Goal: Task Accomplishment & Management: Manage account settings

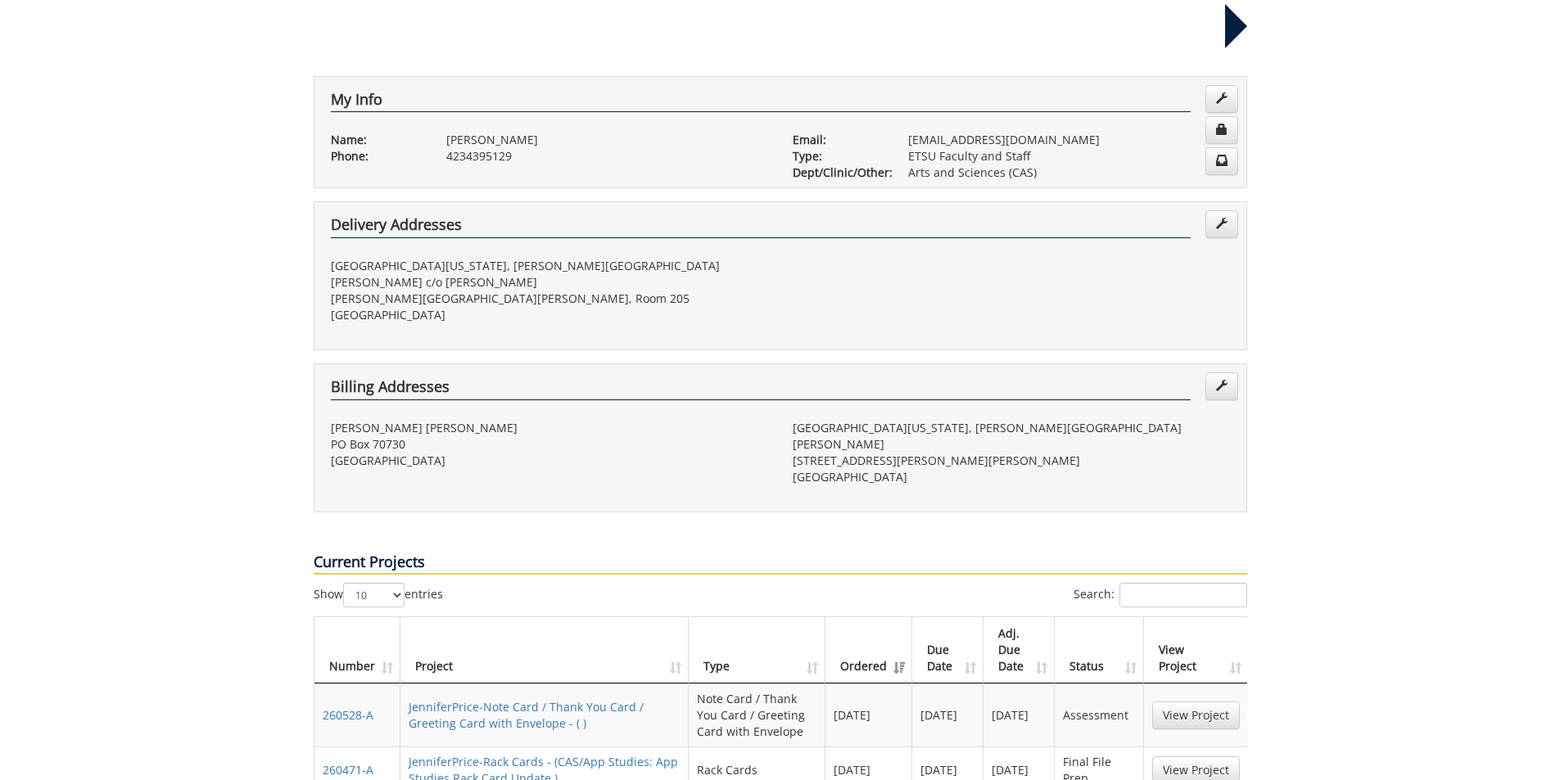
scroll to position [491, 0]
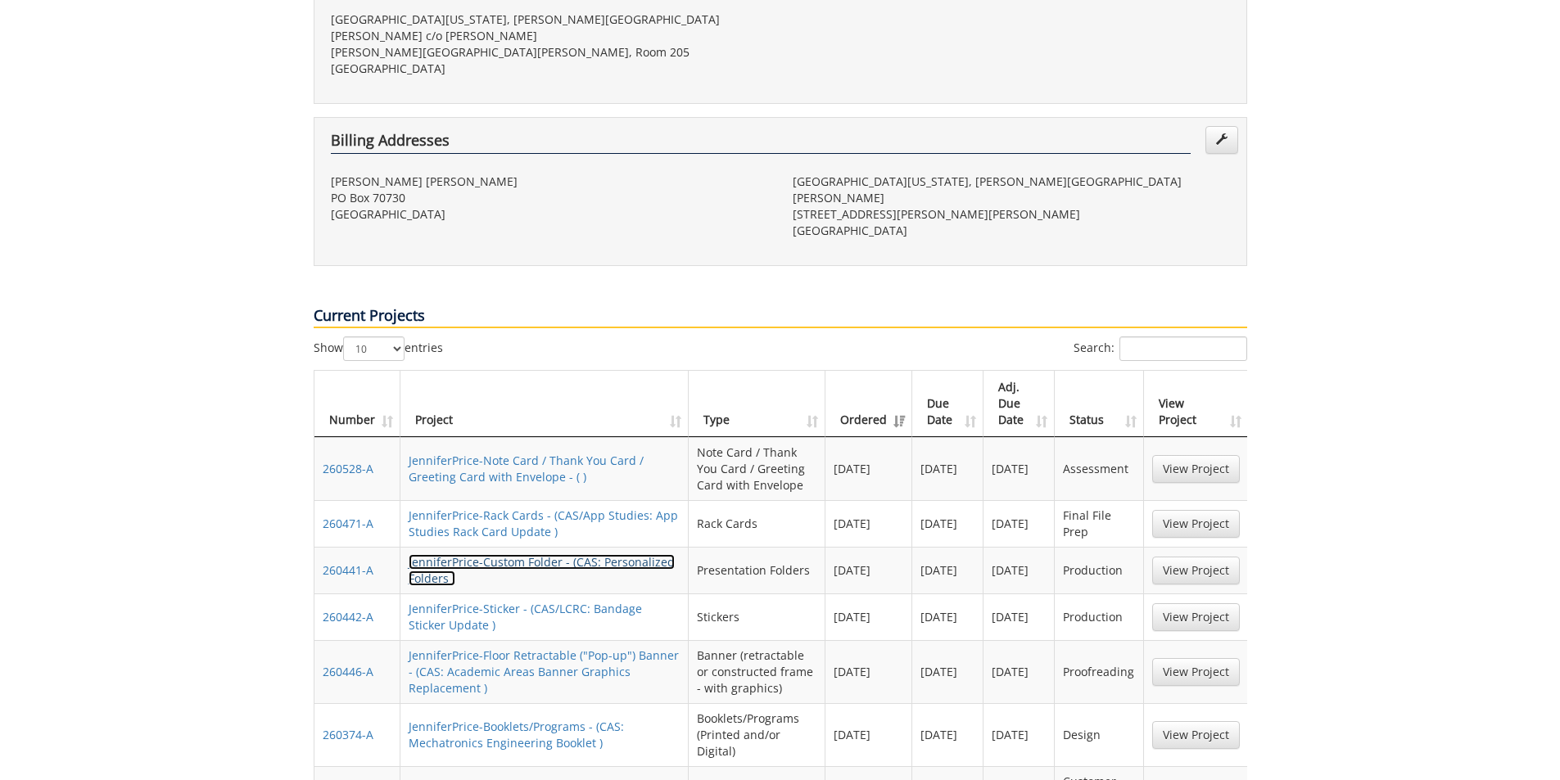
click at [574, 554] on link "JenniferPrice-Custom Folder - (CAS: Personalized Folders )" at bounding box center [542, 570] width 266 height 32
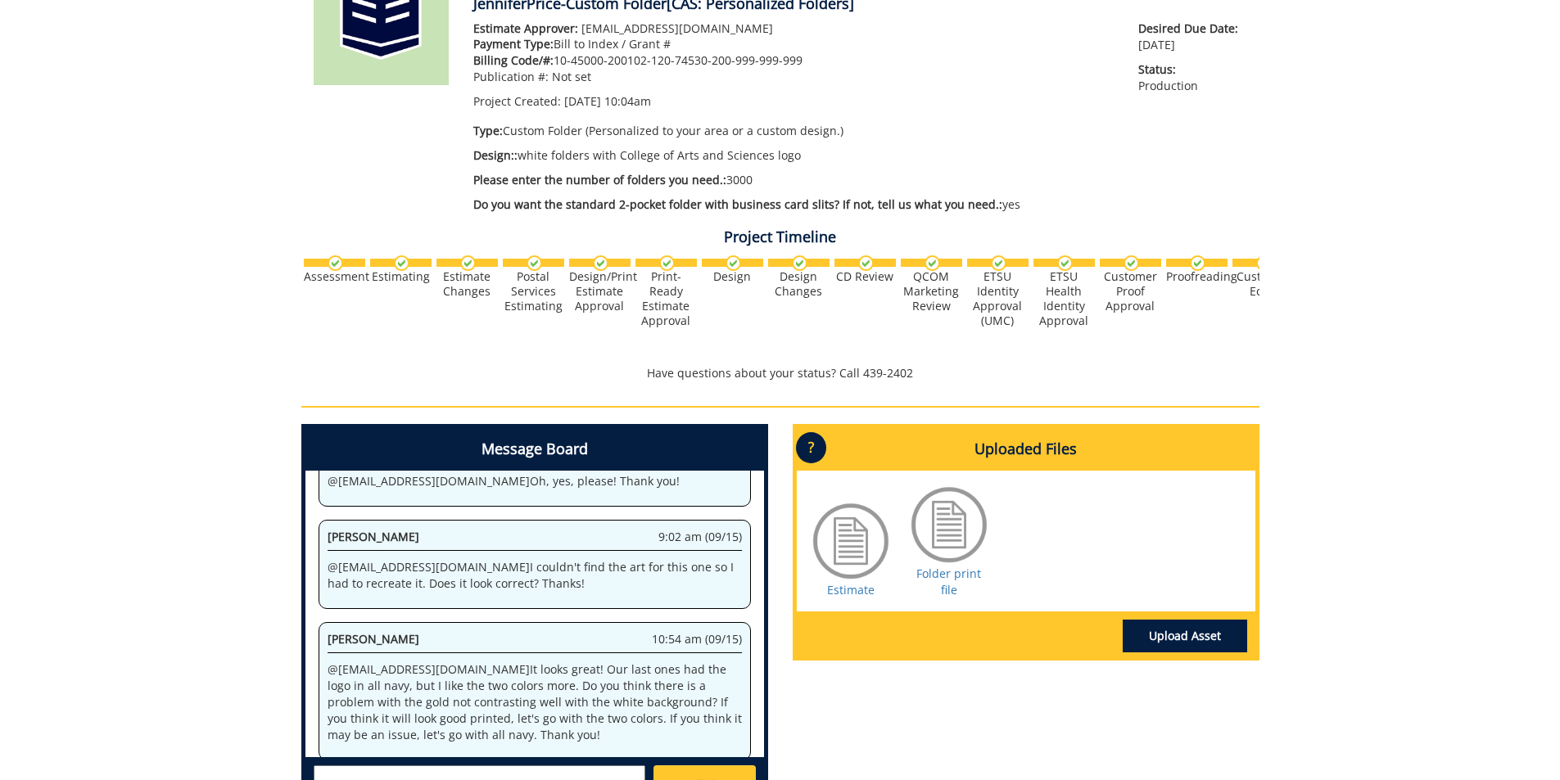
scroll to position [409, 0]
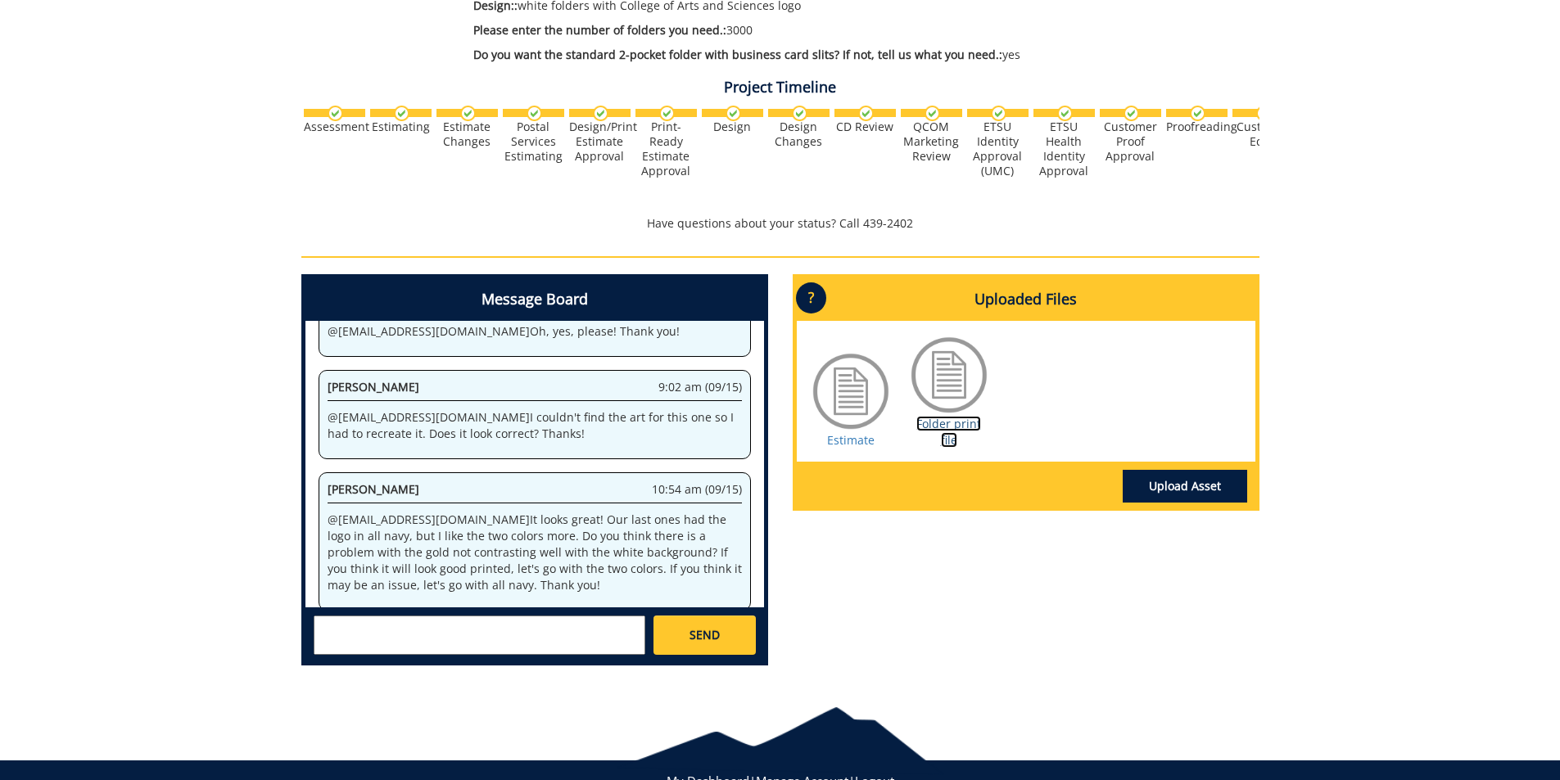
click at [949, 420] on link "Folder print file" at bounding box center [948, 432] width 65 height 32
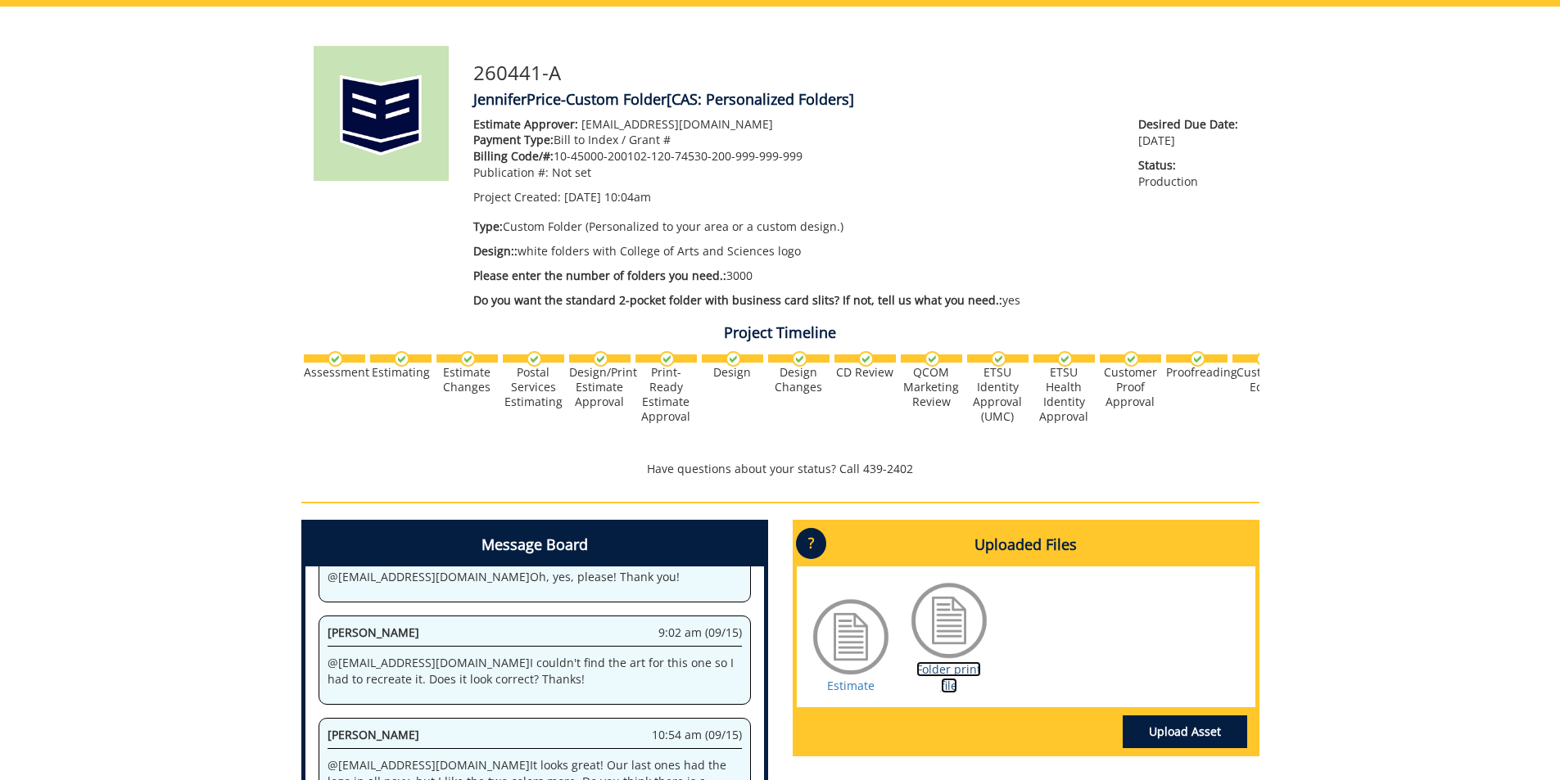
scroll to position [0, 0]
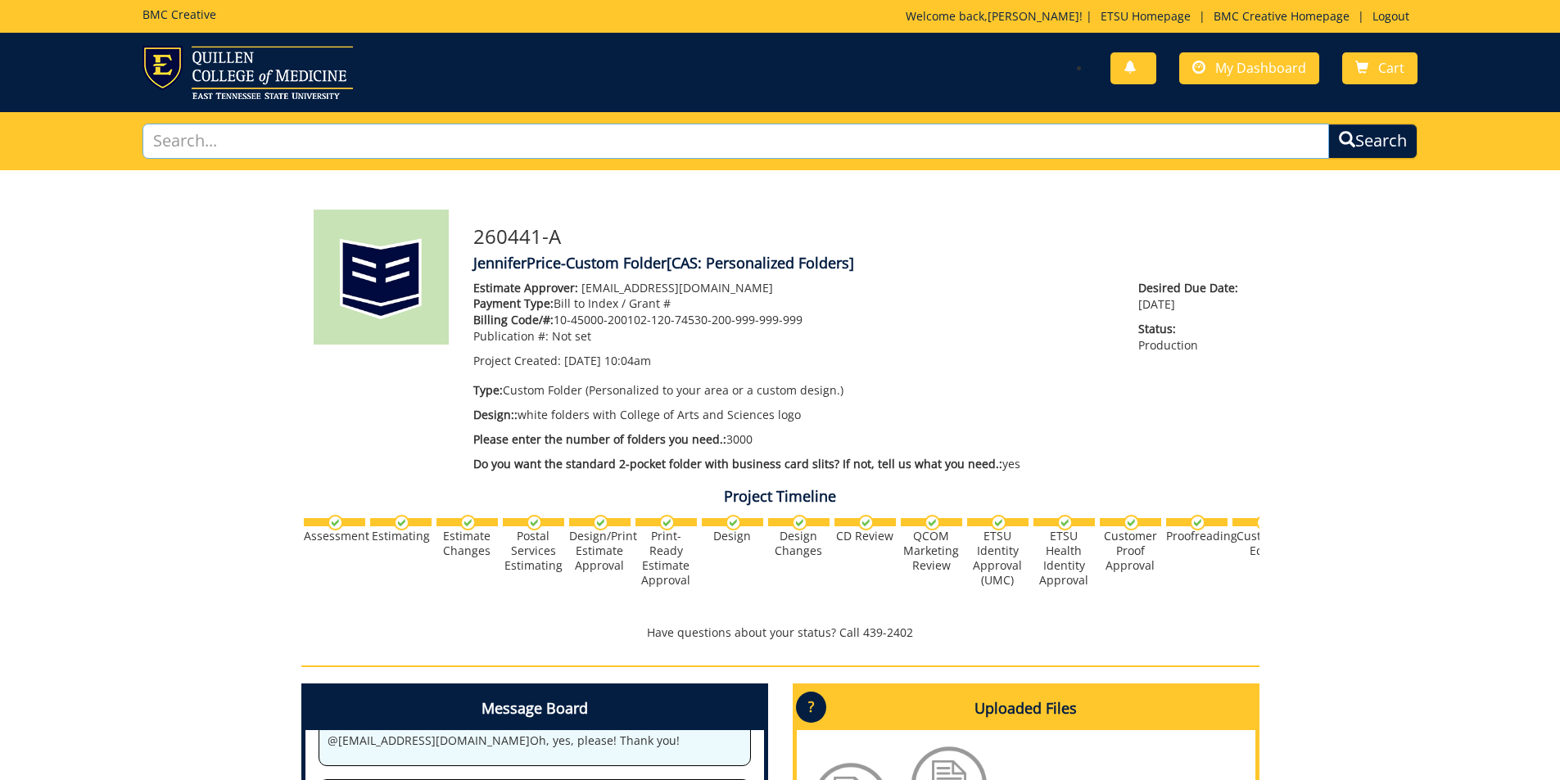
click at [228, 153] on input "text" at bounding box center [735, 141] width 1187 height 35
type input "folders"
click at [1328, 124] on button "Search" at bounding box center [1372, 141] width 89 height 35
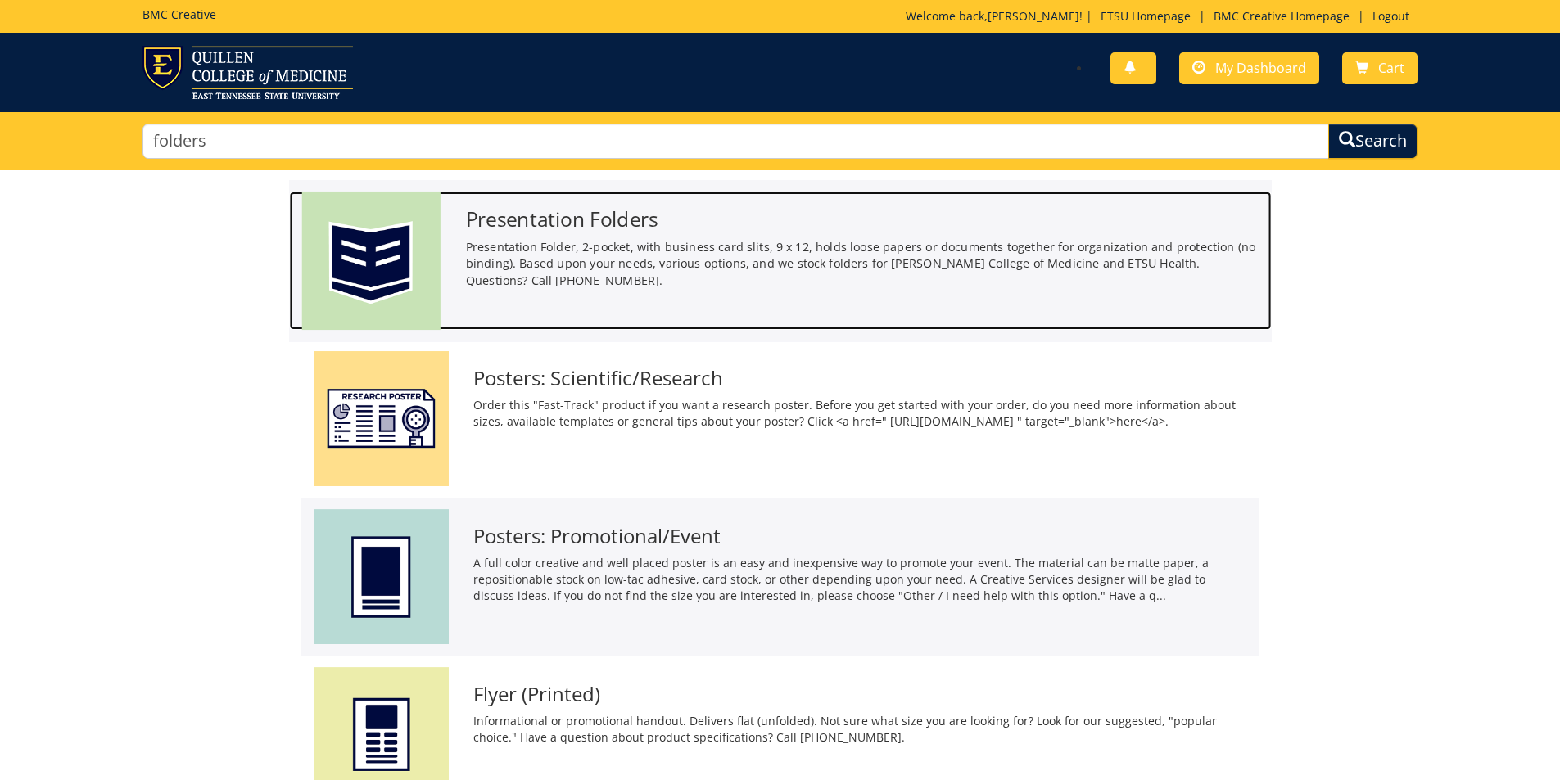
click at [613, 242] on p "Presentation Folder, 2-pocket, with business card slits, 9 x 12, holds loose pa…" at bounding box center [861, 263] width 793 height 51
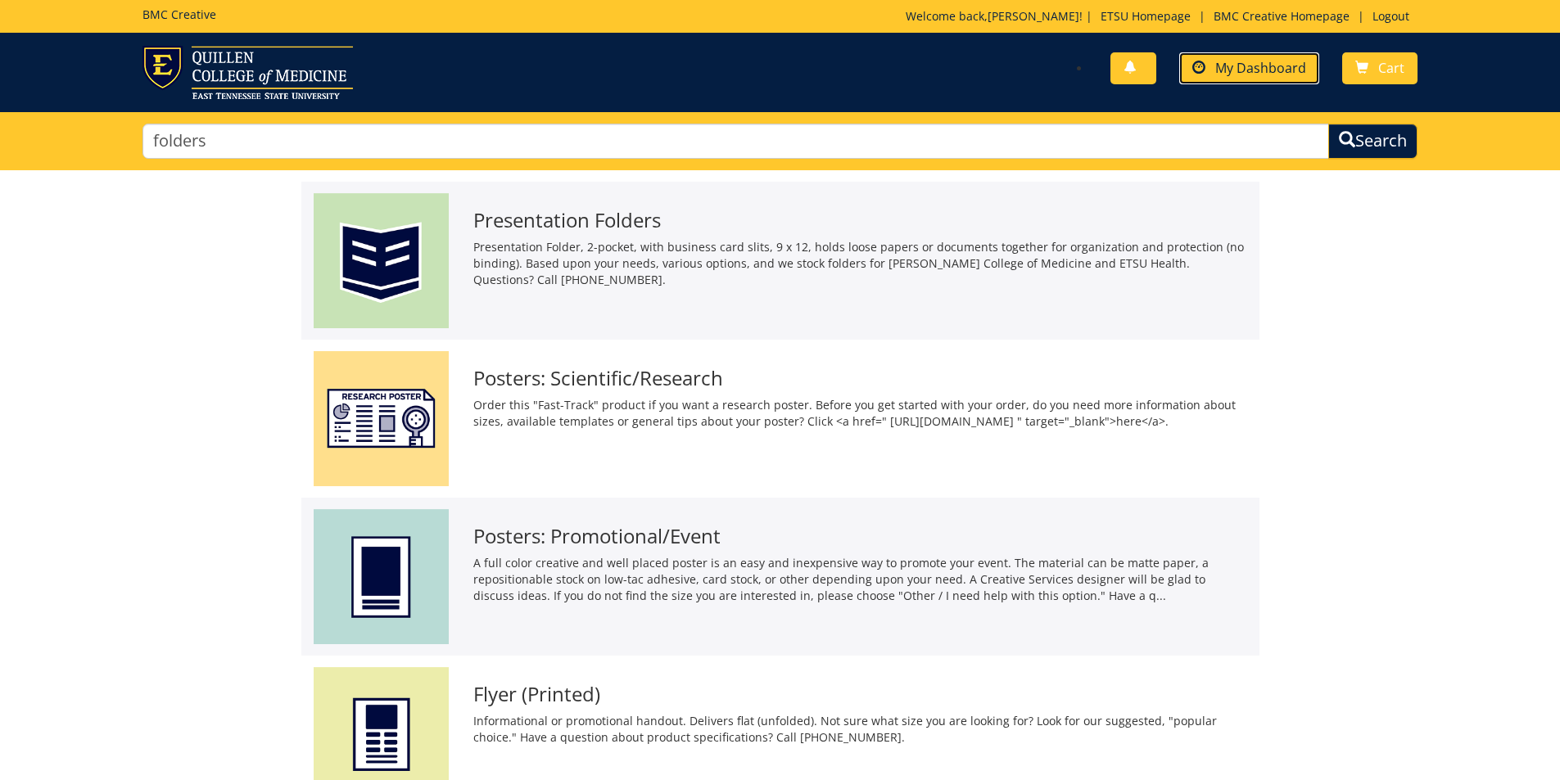
click at [1246, 69] on span "My Dashboard" at bounding box center [1260, 68] width 91 height 18
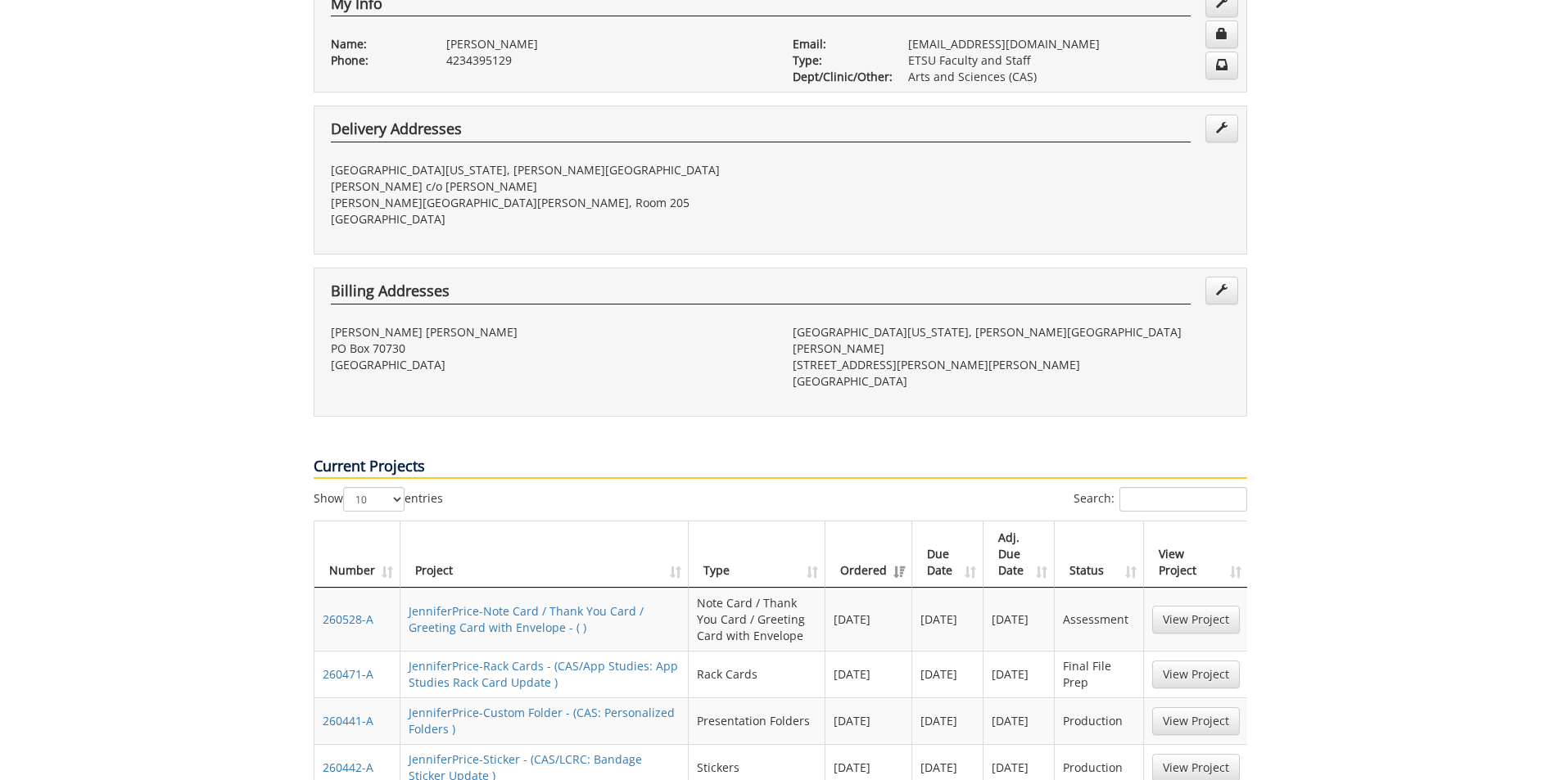
scroll to position [491, 0]
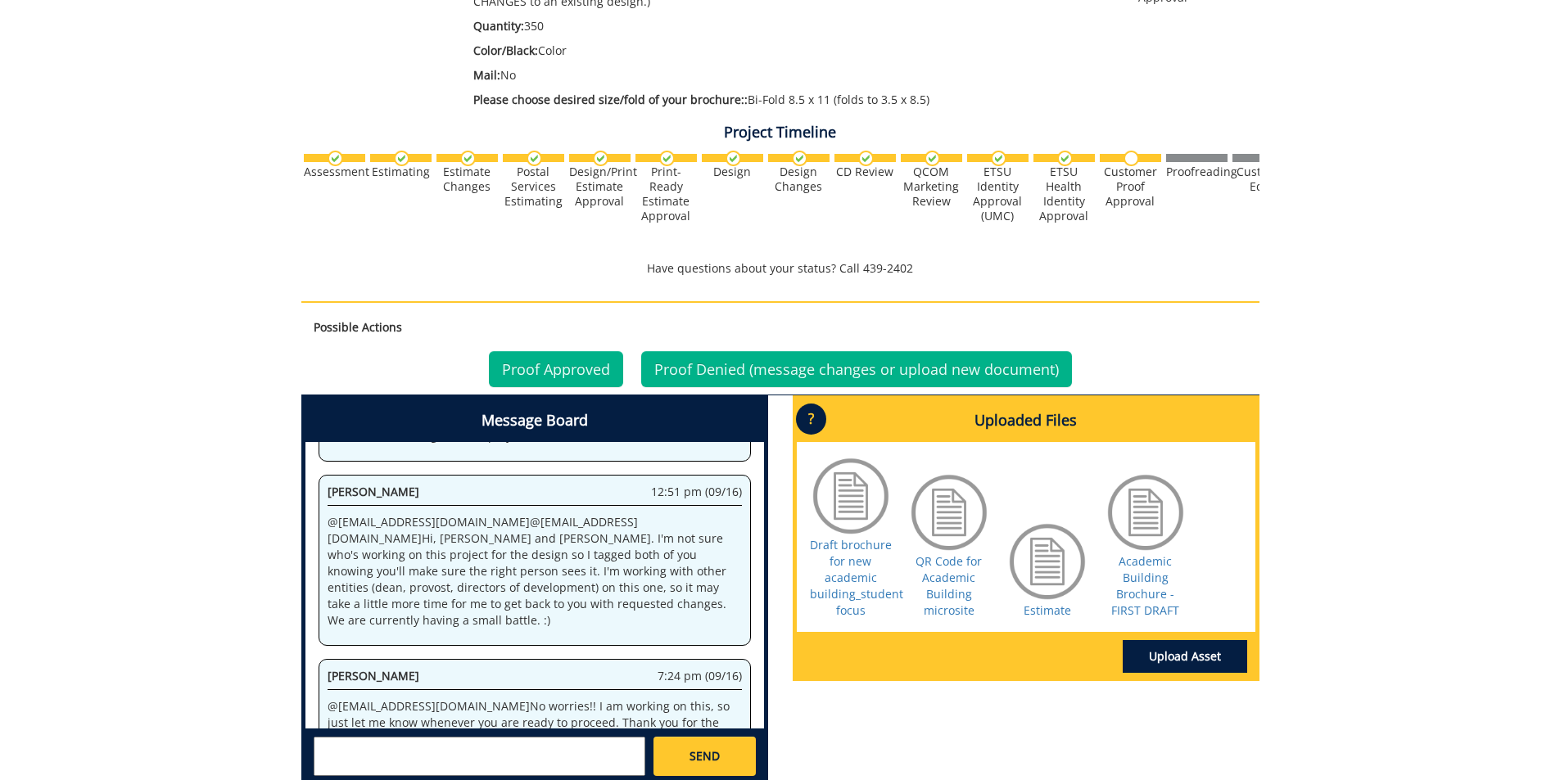
scroll to position [491, 0]
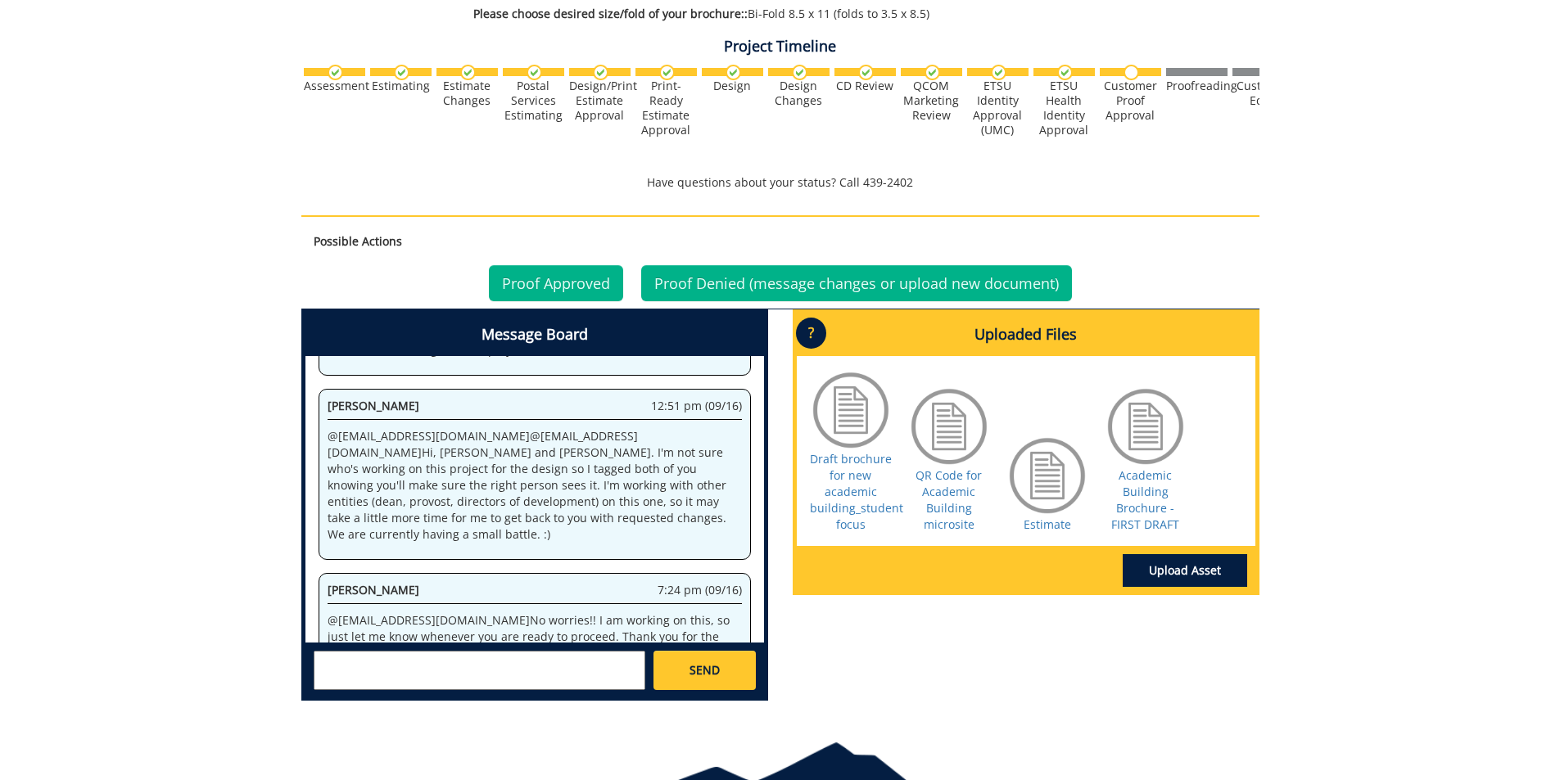
click at [490, 667] on textarea at bounding box center [480, 670] width 332 height 39
click at [1160, 507] on link "Academic Building Brochure - FIRST DRAFT" at bounding box center [1145, 500] width 68 height 65
click at [630, 680] on textarea "@aresam@etsu.edu Okay. I think we've finally reached a consensus. Here are a fe…" at bounding box center [480, 670] width 332 height 39
click at [357, 676] on textarea "@aresam@etsu.edu Okay. I think we've finally reached a consensus. Here are a fe…" at bounding box center [480, 670] width 332 height 39
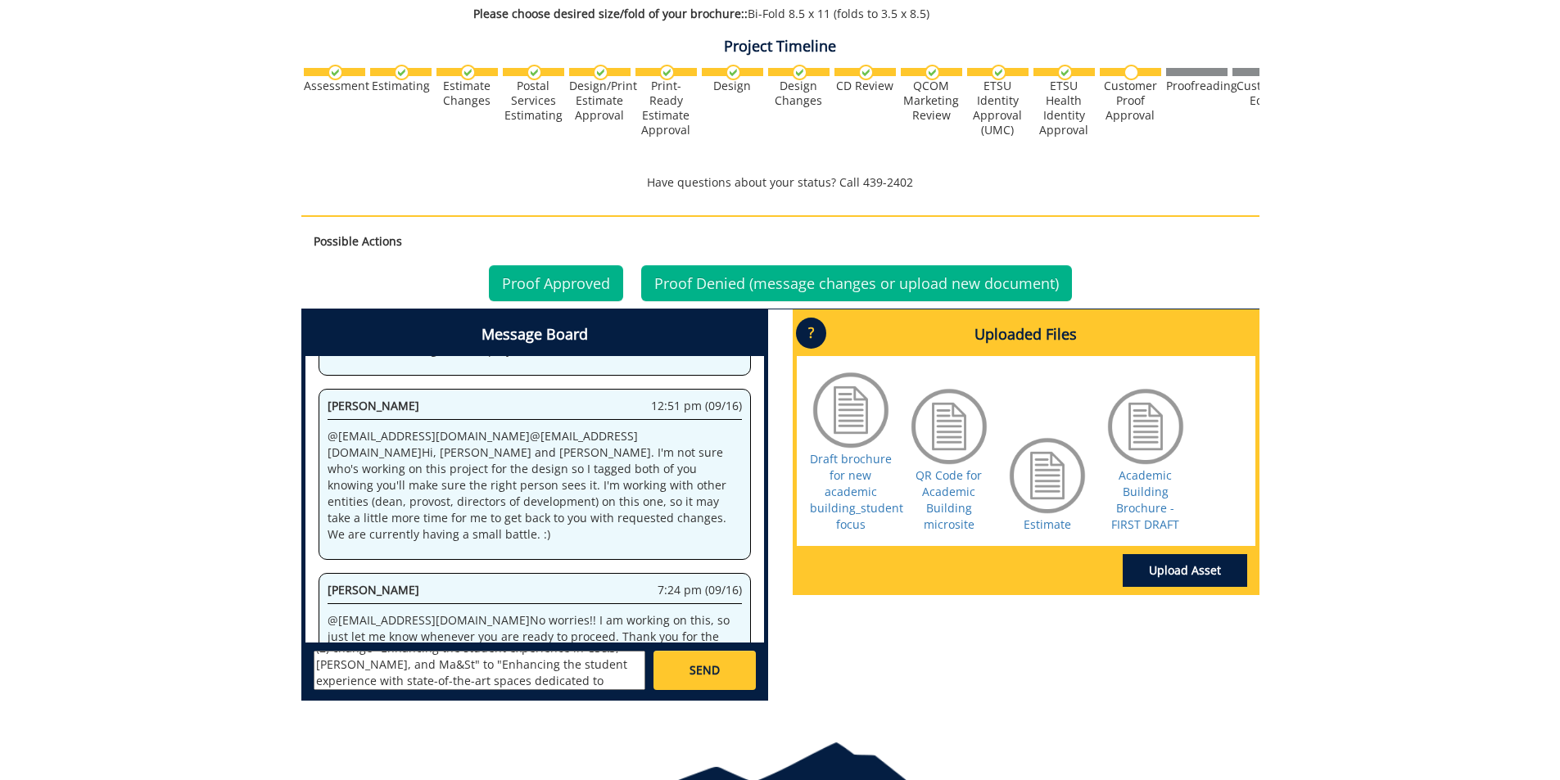
click at [433, 688] on textarea "@aresam@etsu.edu Okay. I think we've finally reached a consensus. Here are a fe…" at bounding box center [480, 670] width 332 height 39
click at [523, 668] on textarea "@aresam@etsu.edu Okay. I think we've finally reached a consensus. Here are a fe…" at bounding box center [480, 670] width 332 height 39
click at [382, 676] on textarea "@aresam@etsu.edu Okay. I think we've finally reached a consensus. Here are a fe…" at bounding box center [480, 670] width 332 height 39
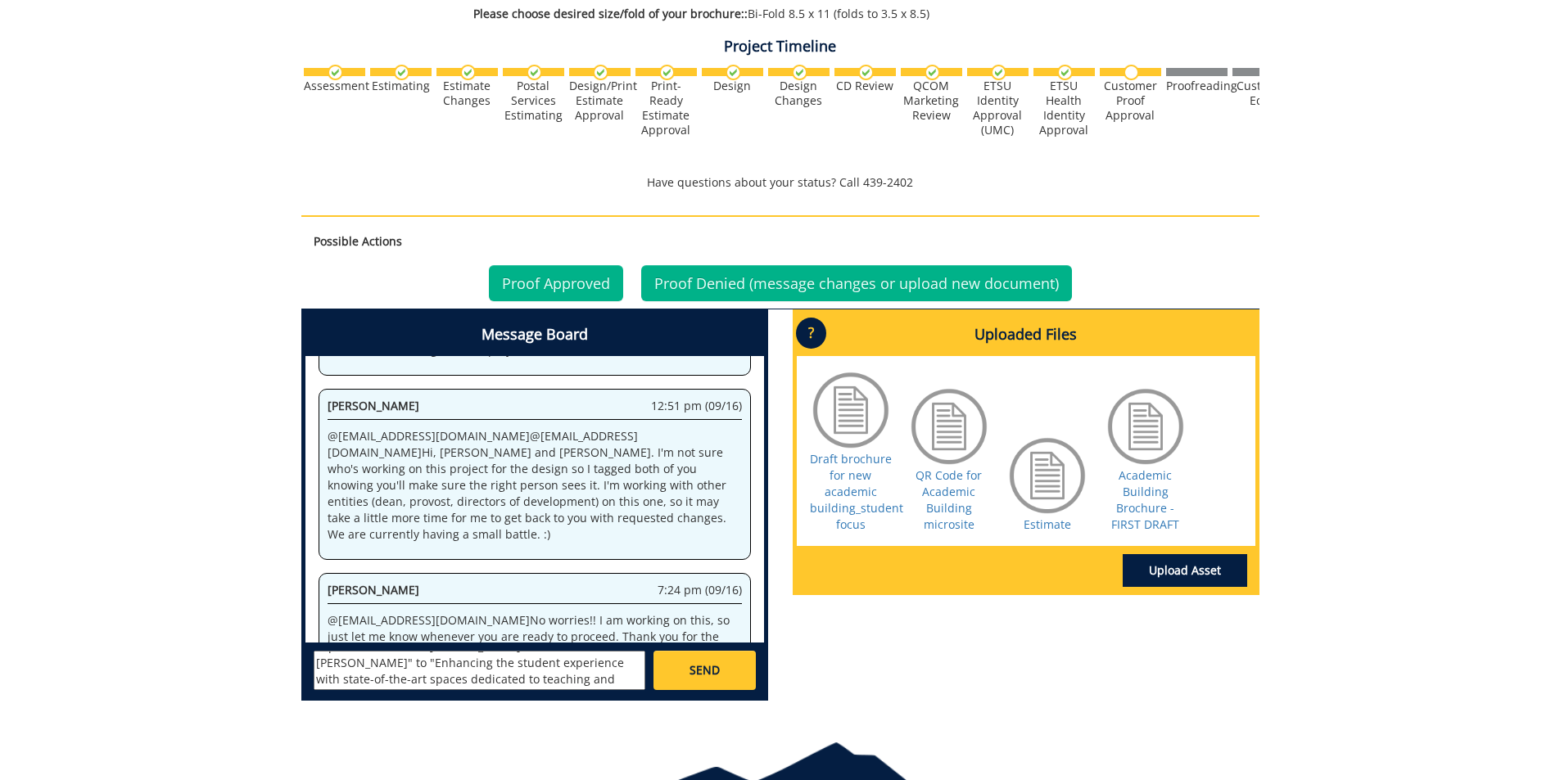
click at [339, 676] on textarea "@aresam@etsu.edu Okay. I think we've finally reached a consensus. Here are a fe…" at bounding box center [480, 670] width 332 height 39
type textarea "@aresam@etsu.edu Okay. I think we've finally reached a consensus. Here are a fe…"
click at [686, 663] on link "SEND" at bounding box center [704, 670] width 102 height 39
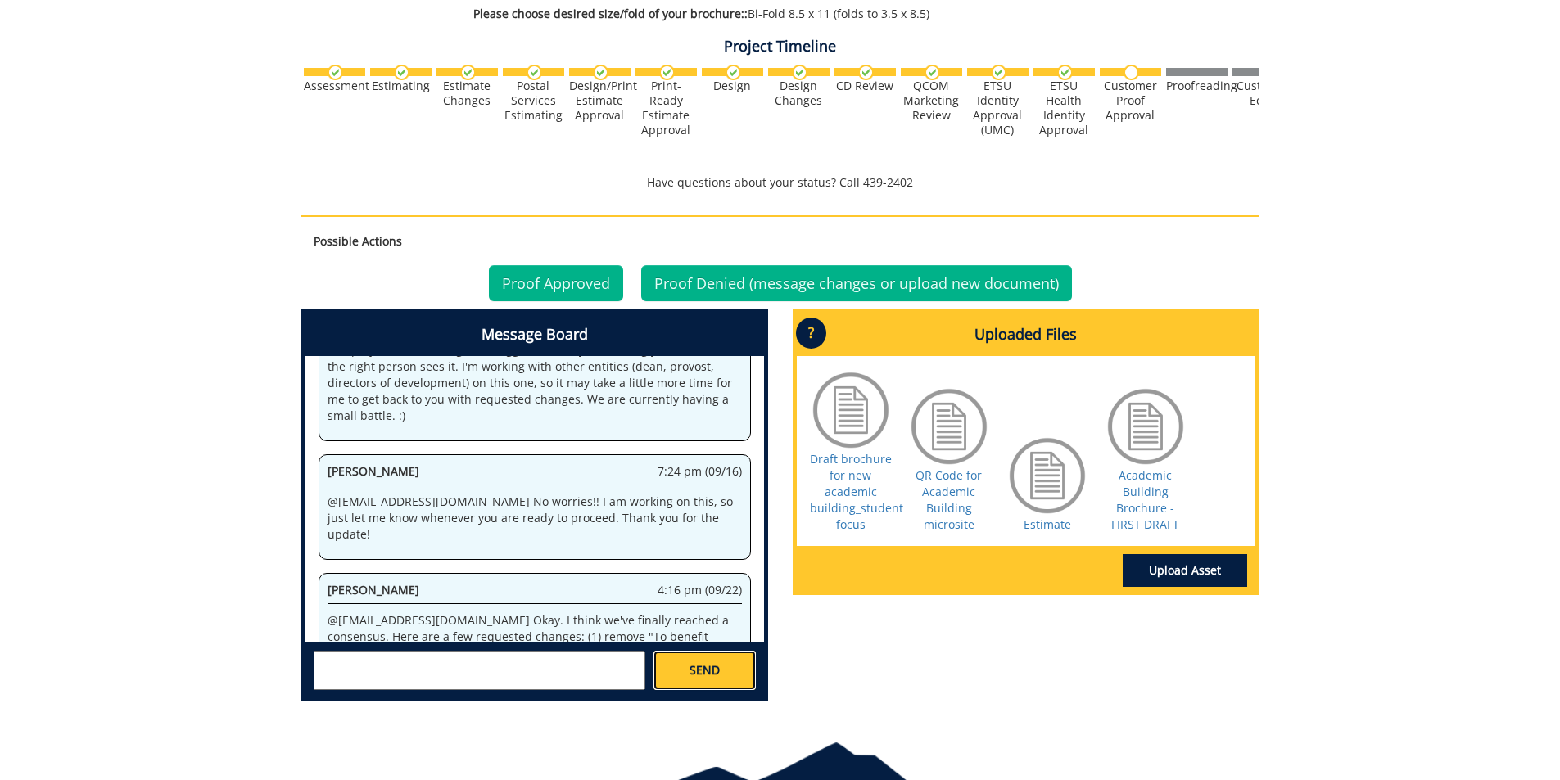
scroll to position [6298, 0]
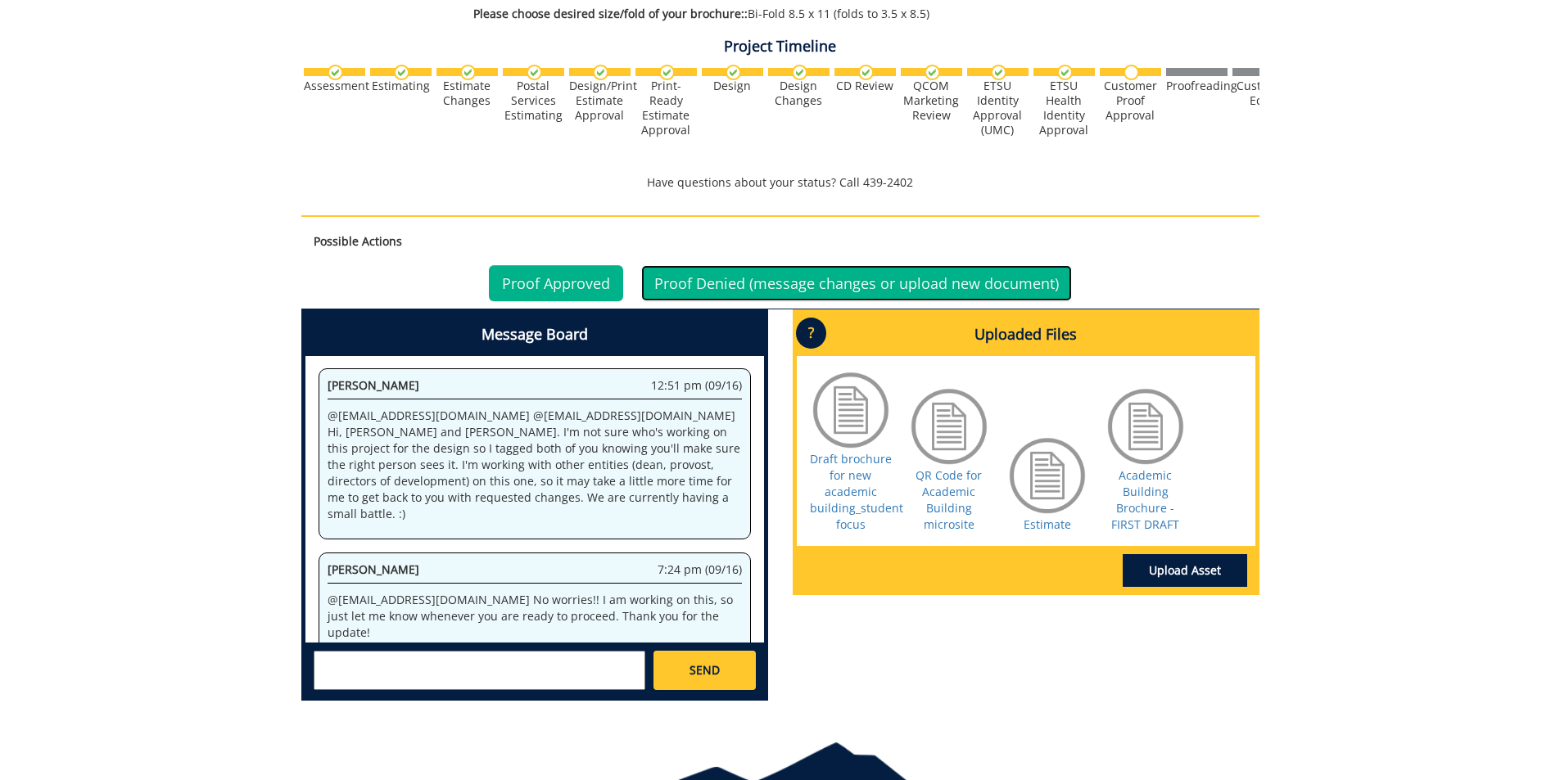
click at [730, 272] on link "Proof Denied (message changes or upload new document)" at bounding box center [856, 283] width 431 height 36
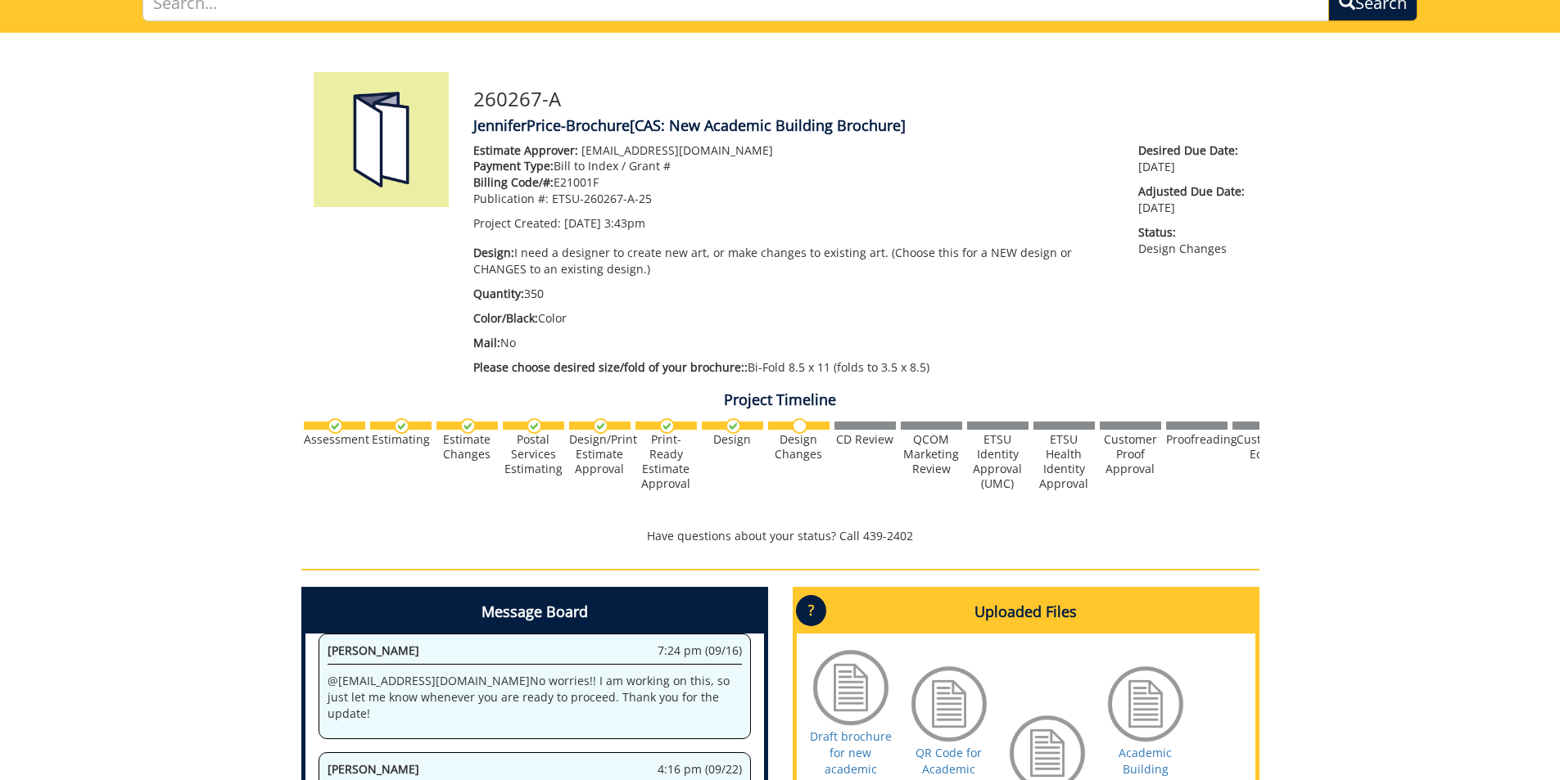
scroll to position [328, 0]
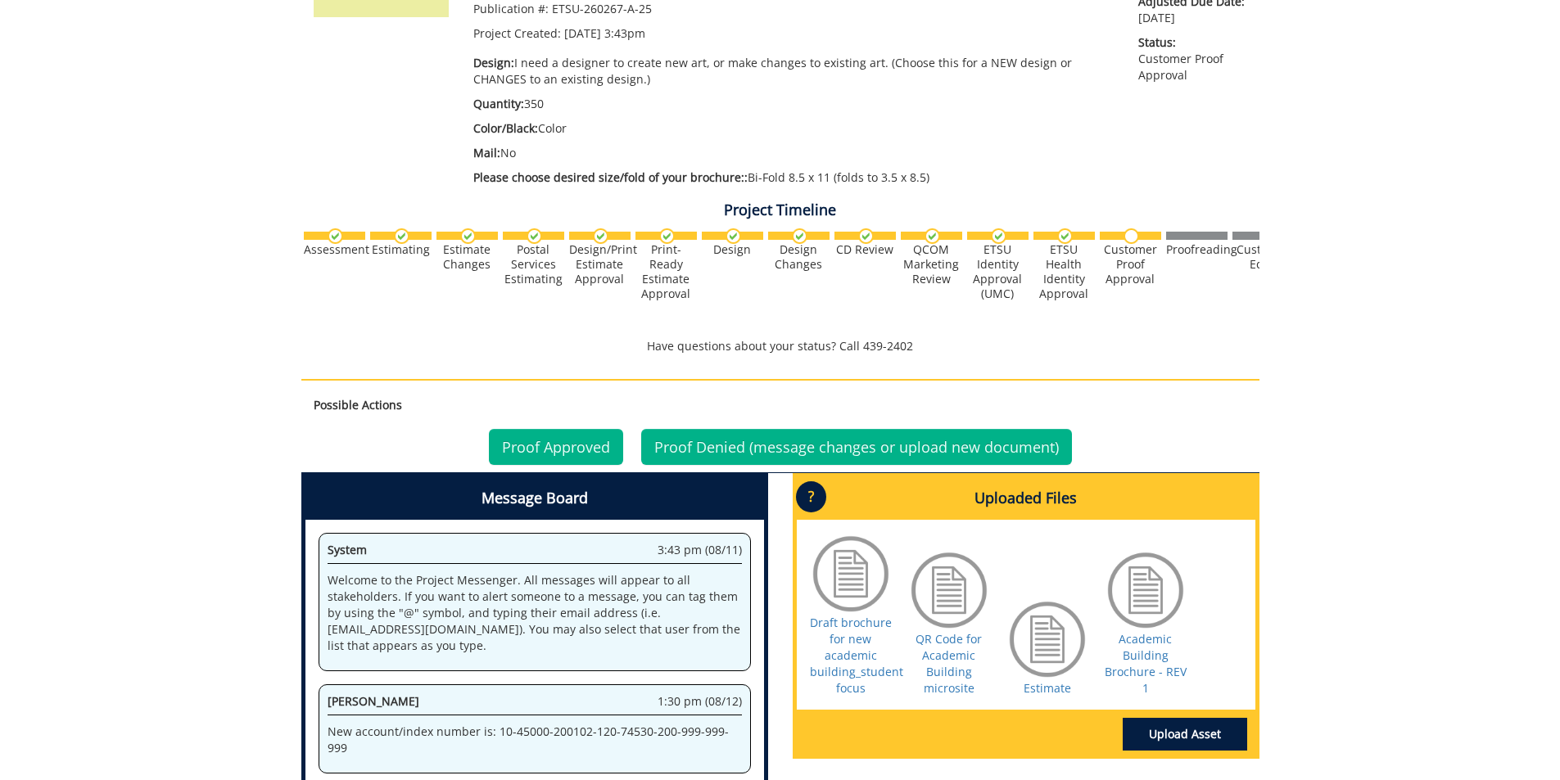
scroll to position [1041, 0]
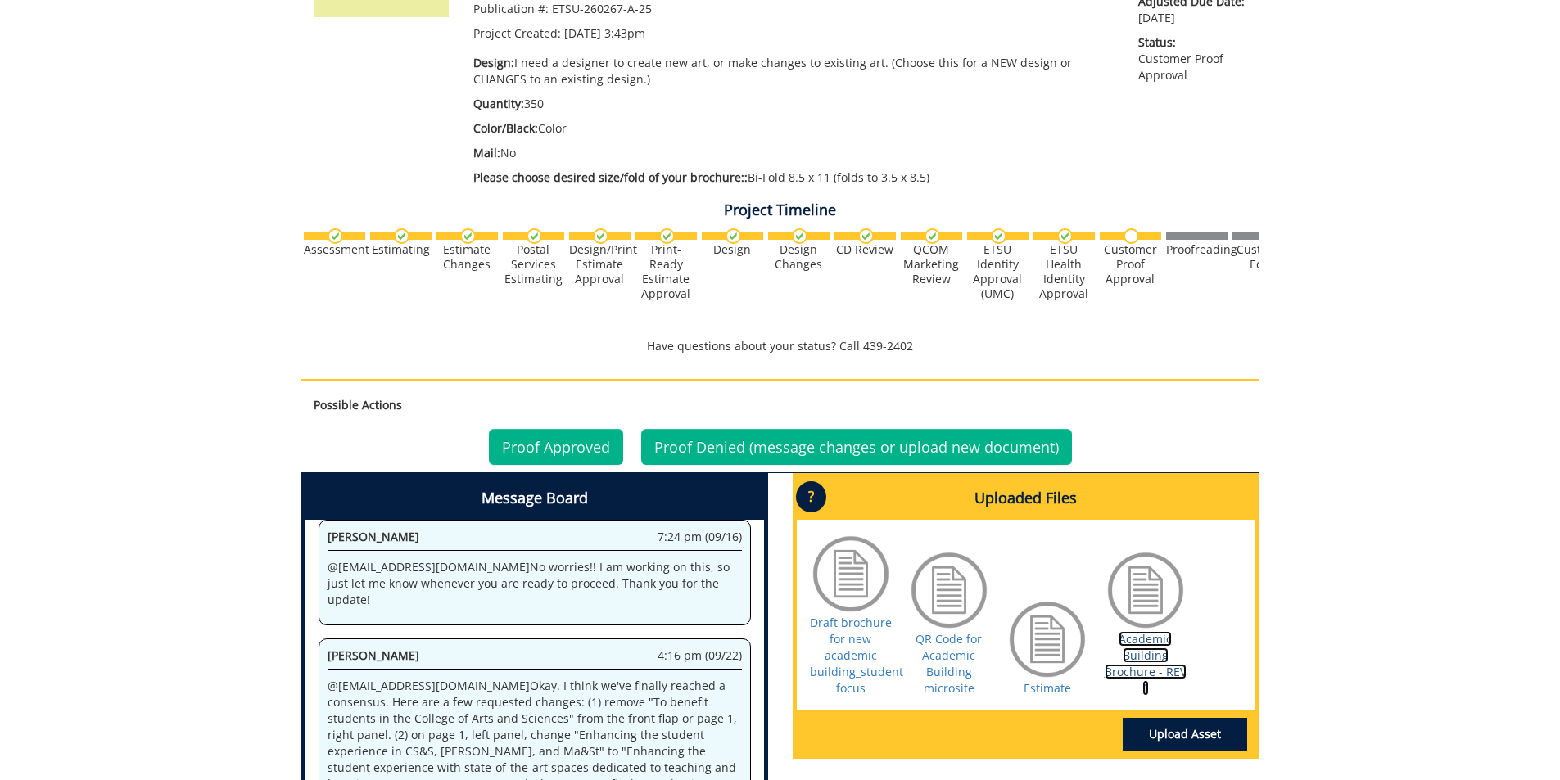
click at [1129, 673] on link "Academic Building Brochure - REV 1" at bounding box center [1146, 663] width 82 height 65
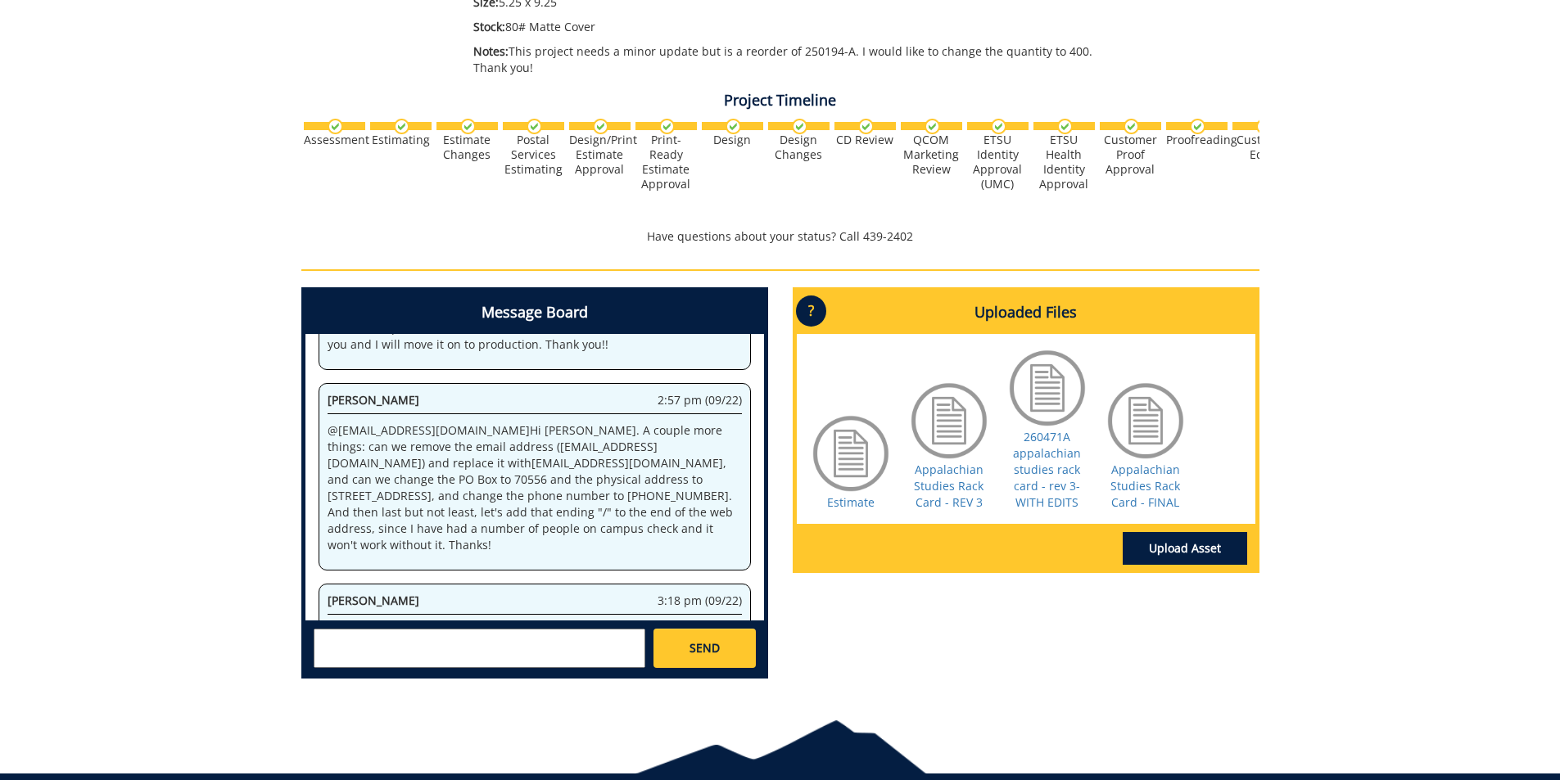
scroll to position [491, 0]
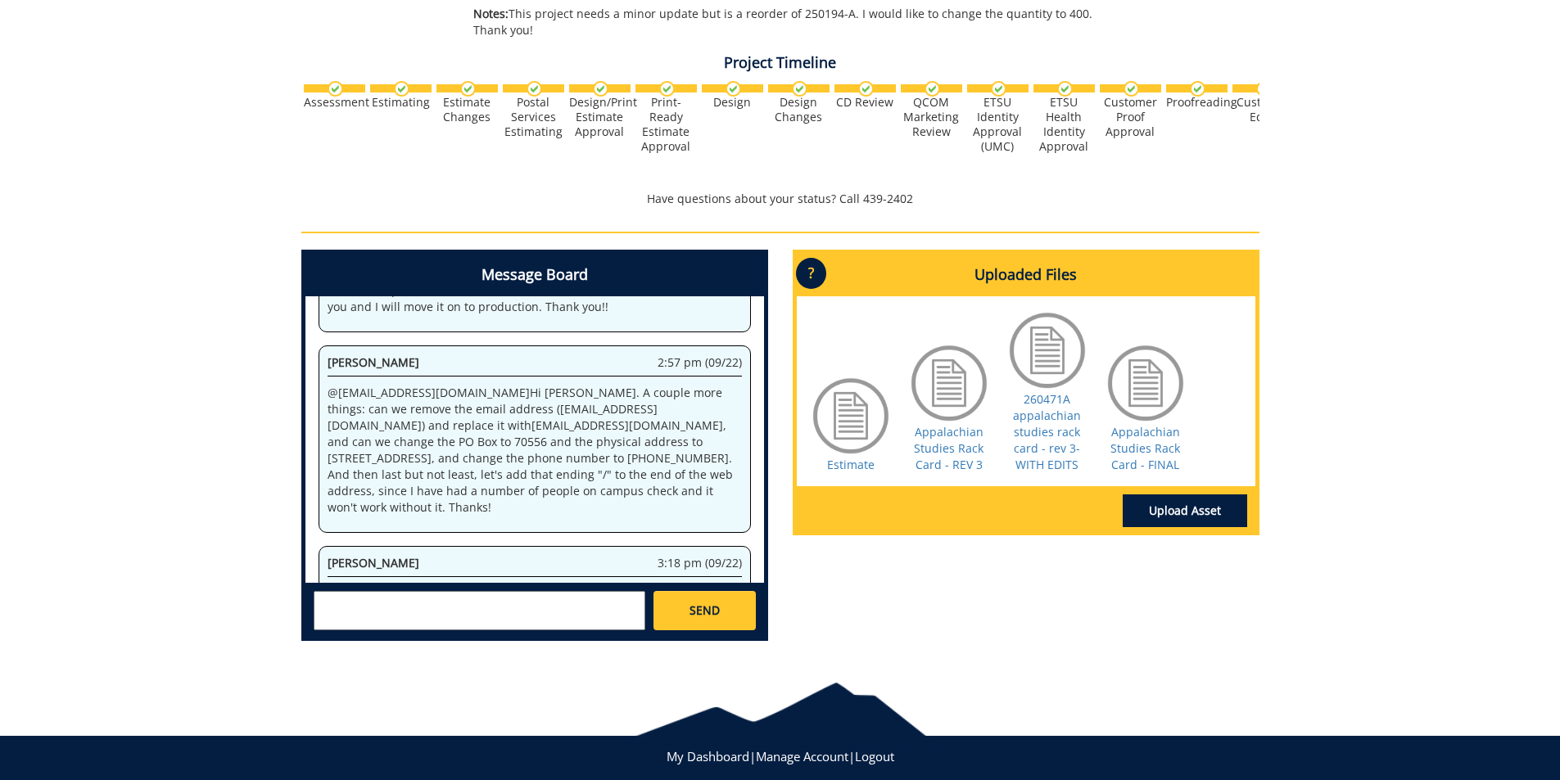
click at [527, 613] on textarea at bounding box center [480, 610] width 332 height 39
click at [312, 604] on div "It won't work for any of us without it. [PERSON_NAME] says the same thing happe…" at bounding box center [534, 610] width 459 height 54
click at [319, 603] on textarea "It won't work for any of us without it. [PERSON_NAME] says the same thing happe…" at bounding box center [480, 610] width 332 height 39
click at [556, 626] on textarea "@[EMAIL_ADDRESS][DOMAIN_NAME] I'm not sure why this happens, but it won't work …" at bounding box center [480, 610] width 332 height 39
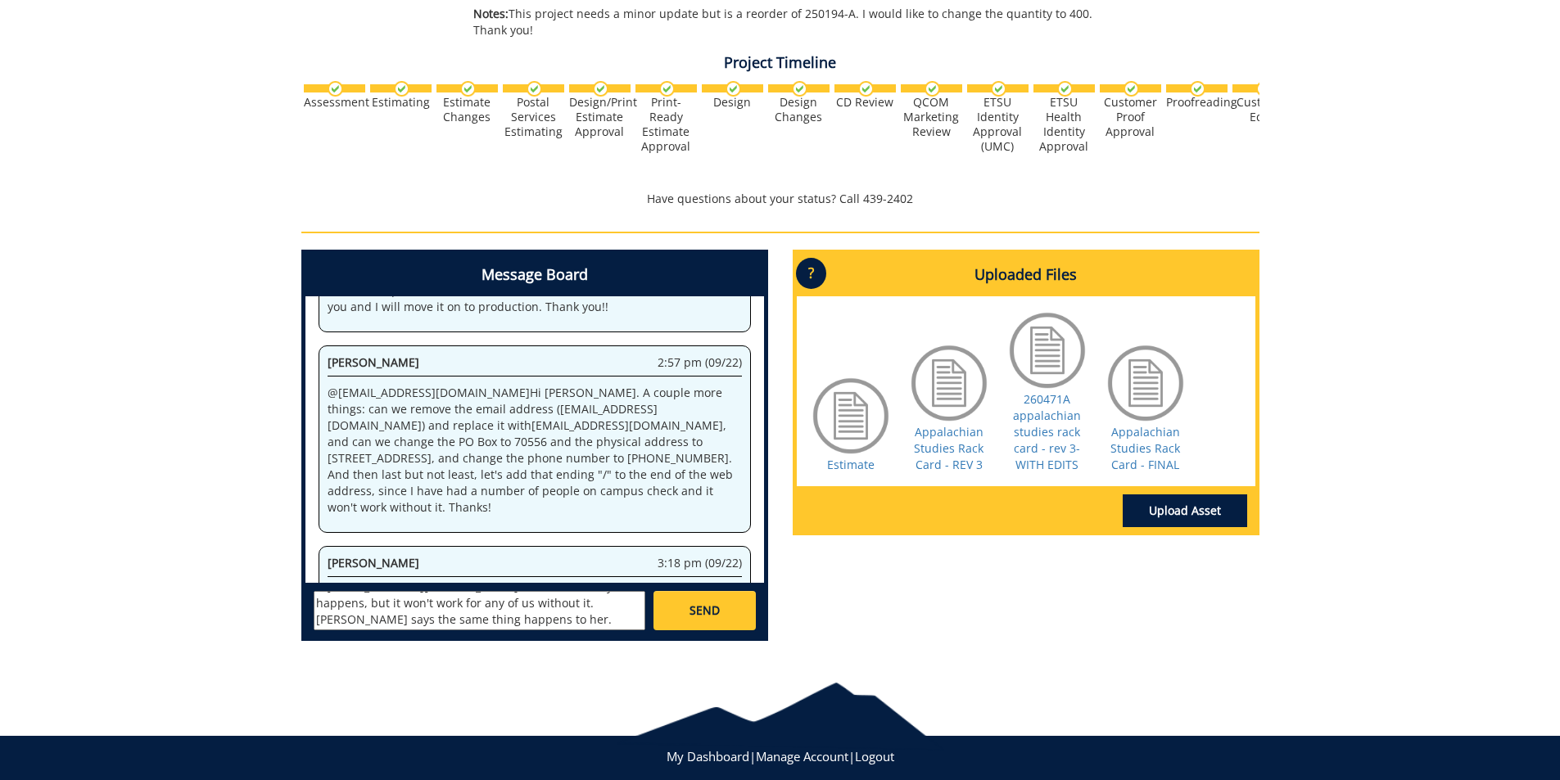
click at [540, 623] on textarea "@[EMAIL_ADDRESS][DOMAIN_NAME] I'm not sure why this happens, but it won't work …" at bounding box center [480, 610] width 332 height 39
type textarea "@[EMAIL_ADDRESS][DOMAIN_NAME] I'm not sure why this happens, but it won't work …"
click at [713, 611] on span "SEND" at bounding box center [704, 611] width 30 height 16
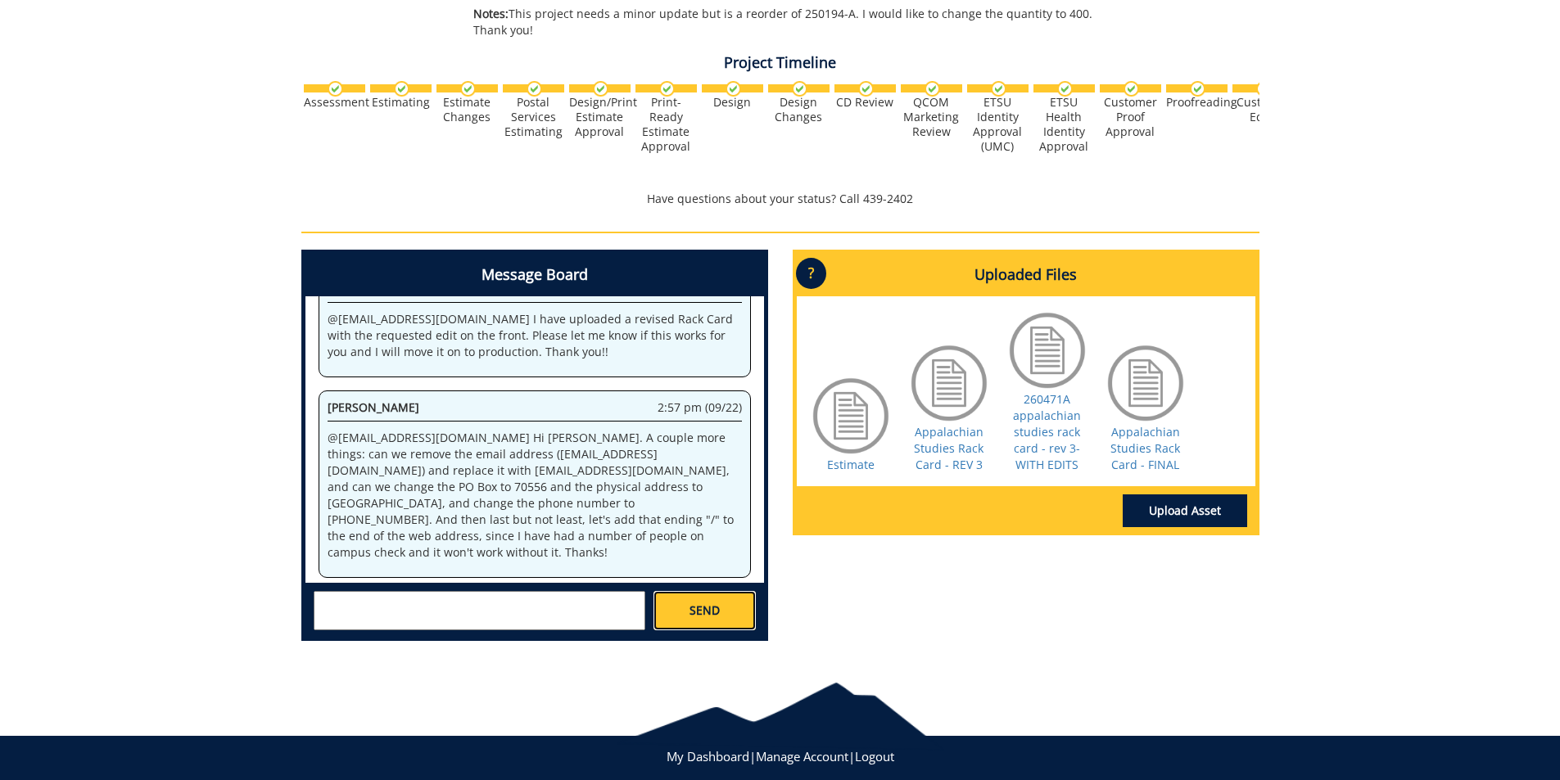
scroll to position [9471, 0]
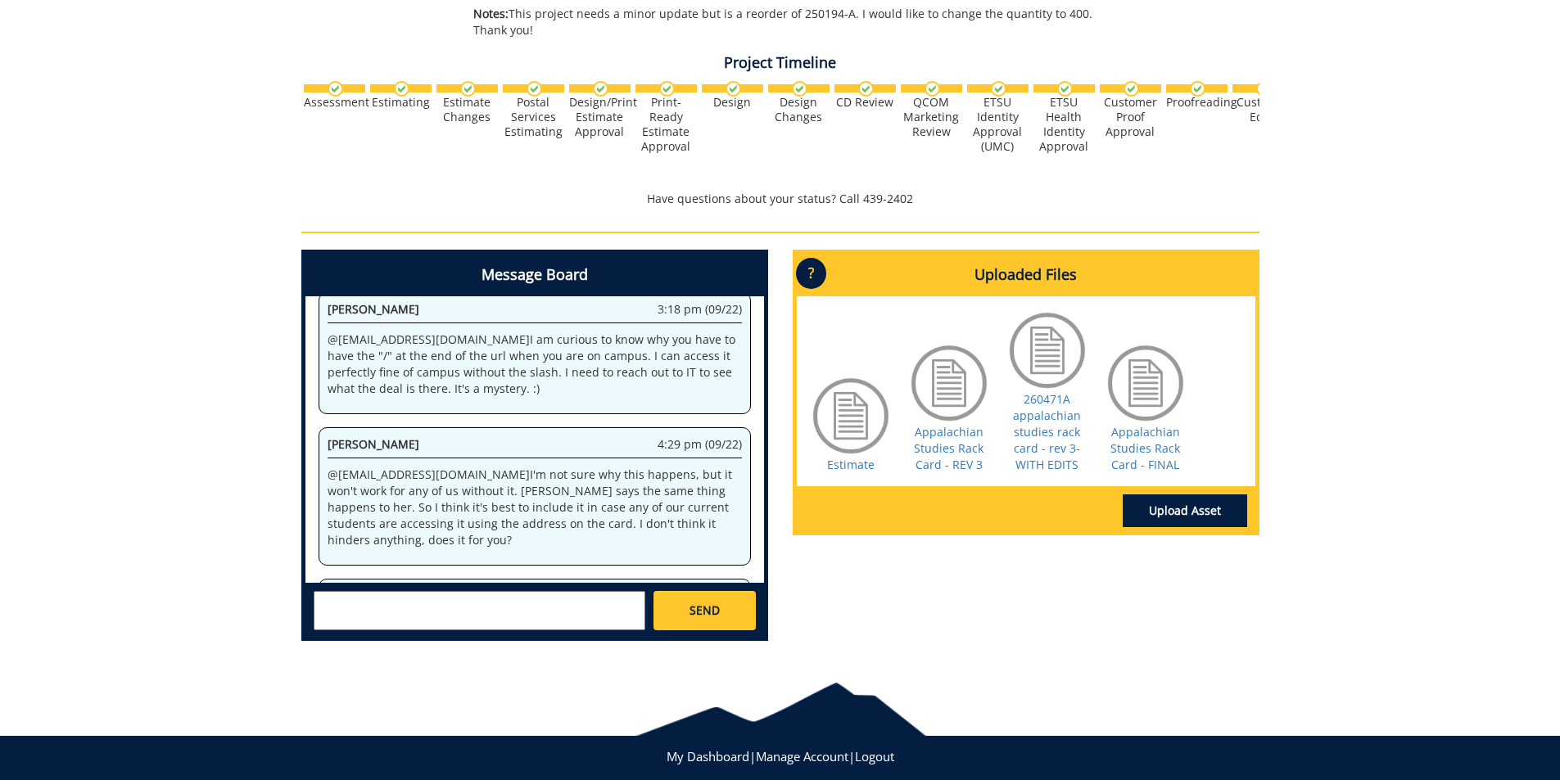
scroll to position [524, 0]
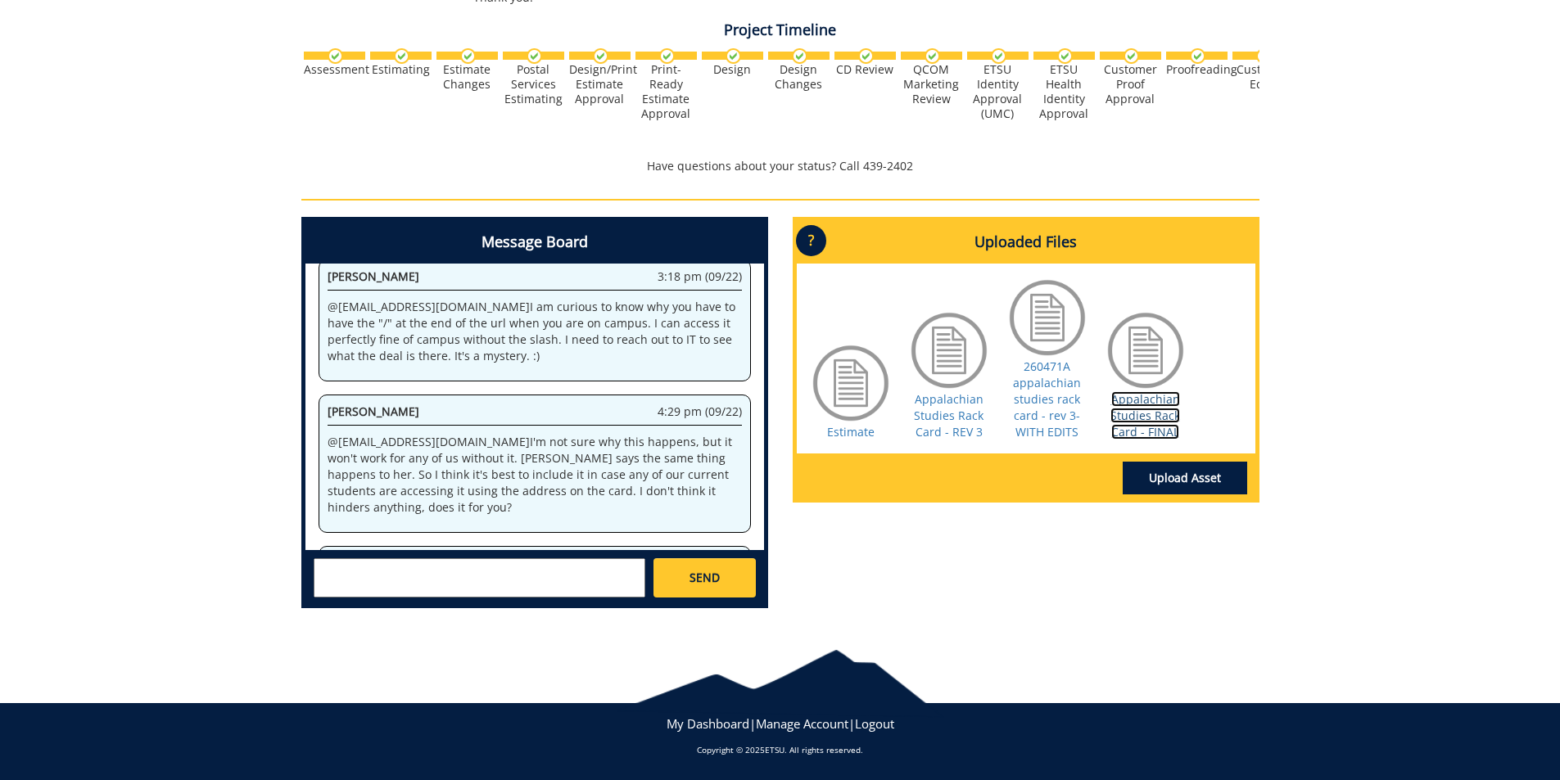
click at [1144, 424] on link "Appalachian Studies Rack Card - FINAL" at bounding box center [1145, 415] width 70 height 48
click at [1162, 436] on link "Appalachian Studies Rack Card - FINAL" at bounding box center [1145, 415] width 70 height 48
click at [1034, 401] on link "260471A appalachian studies rack card - rev 3-WITH EDITS" at bounding box center [1047, 399] width 68 height 81
click at [1123, 417] on link "Appalachian Studies Rack Card - FINAL" at bounding box center [1145, 415] width 70 height 48
click at [540, 578] on textarea at bounding box center [480, 577] width 332 height 39
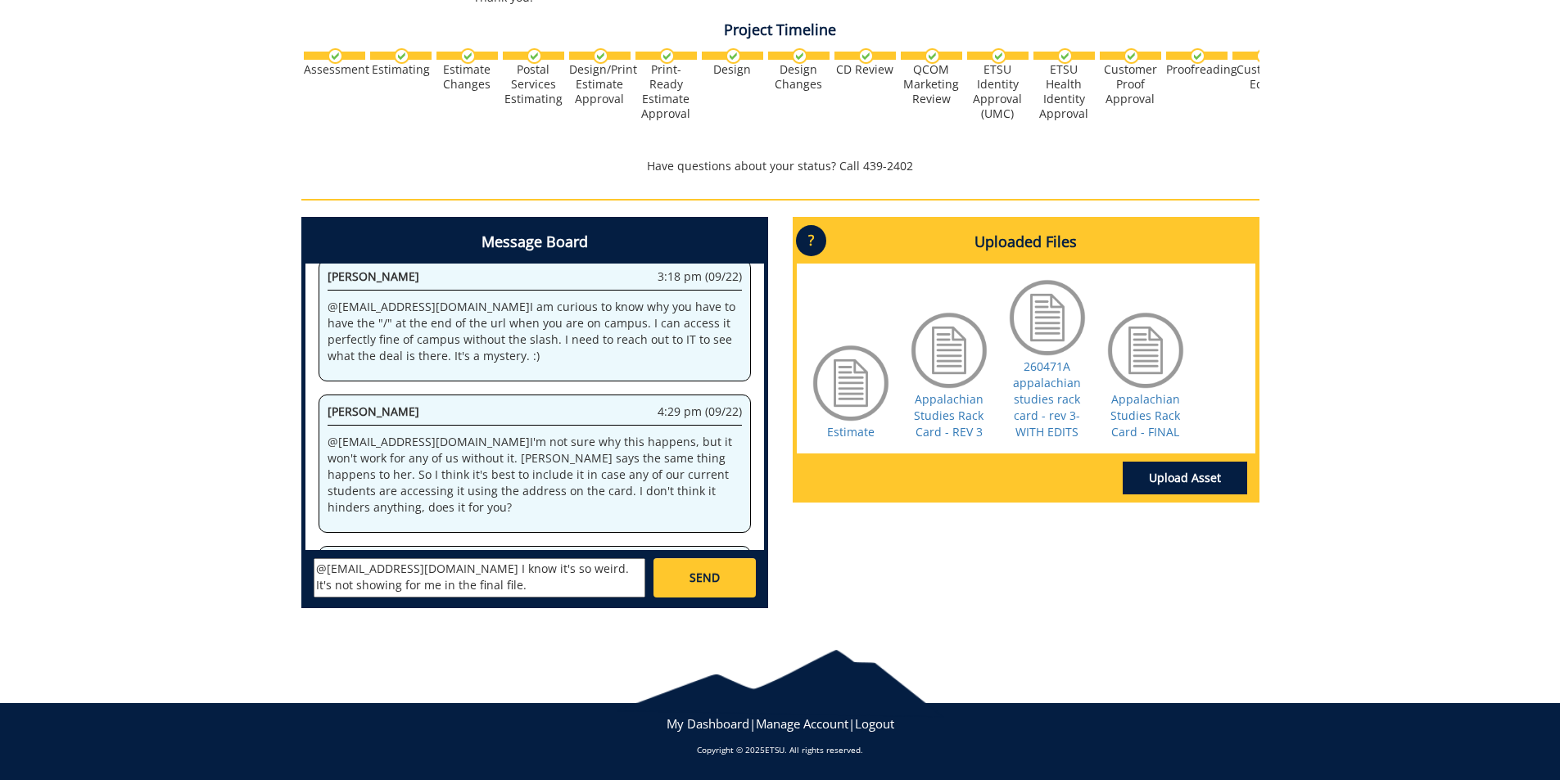
type textarea "@aresam@etsu.edu I know it's so weird. It's not showing for me in the final fil…"
click at [708, 586] on span "SEND" at bounding box center [704, 578] width 30 height 16
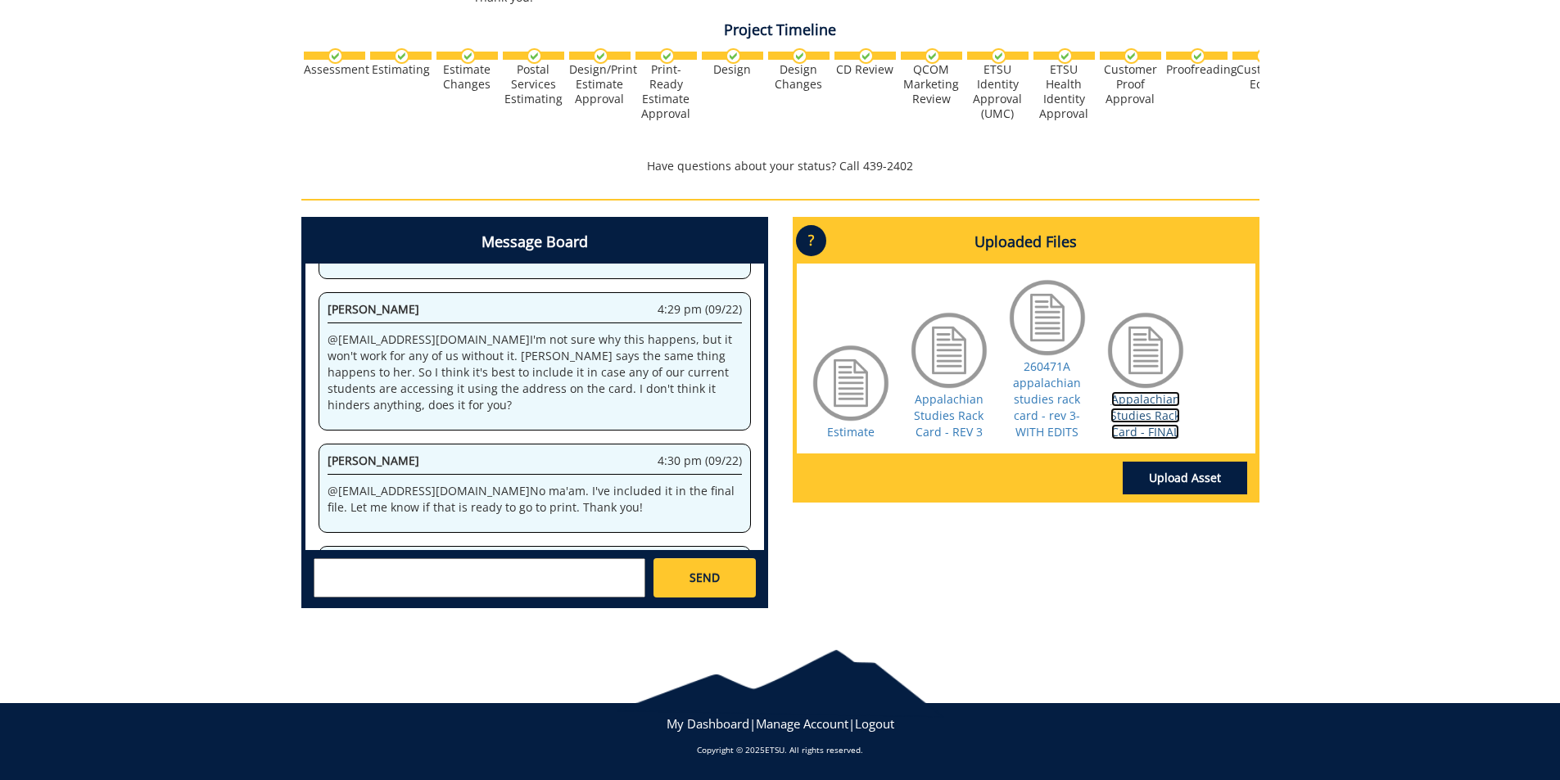
click at [1160, 408] on link "Appalachian Studies Rack Card - FINAL" at bounding box center [1145, 415] width 70 height 48
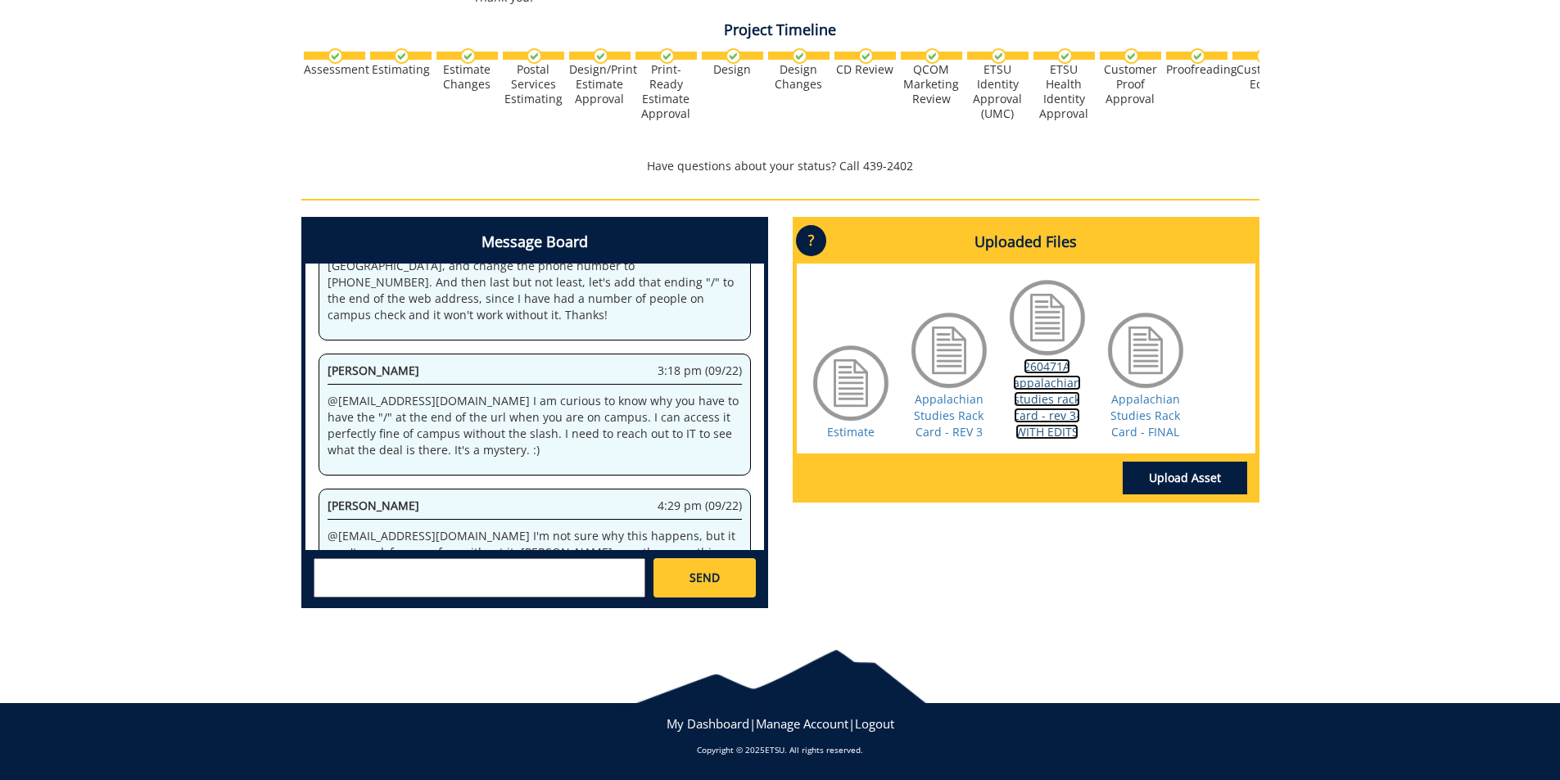
click at [1064, 423] on link "260471A appalachian studies rack card - rev 3-WITH EDITS" at bounding box center [1047, 399] width 68 height 81
click at [1151, 432] on link "Appalachian Studies Rack Card - FINAL" at bounding box center [1145, 415] width 70 height 48
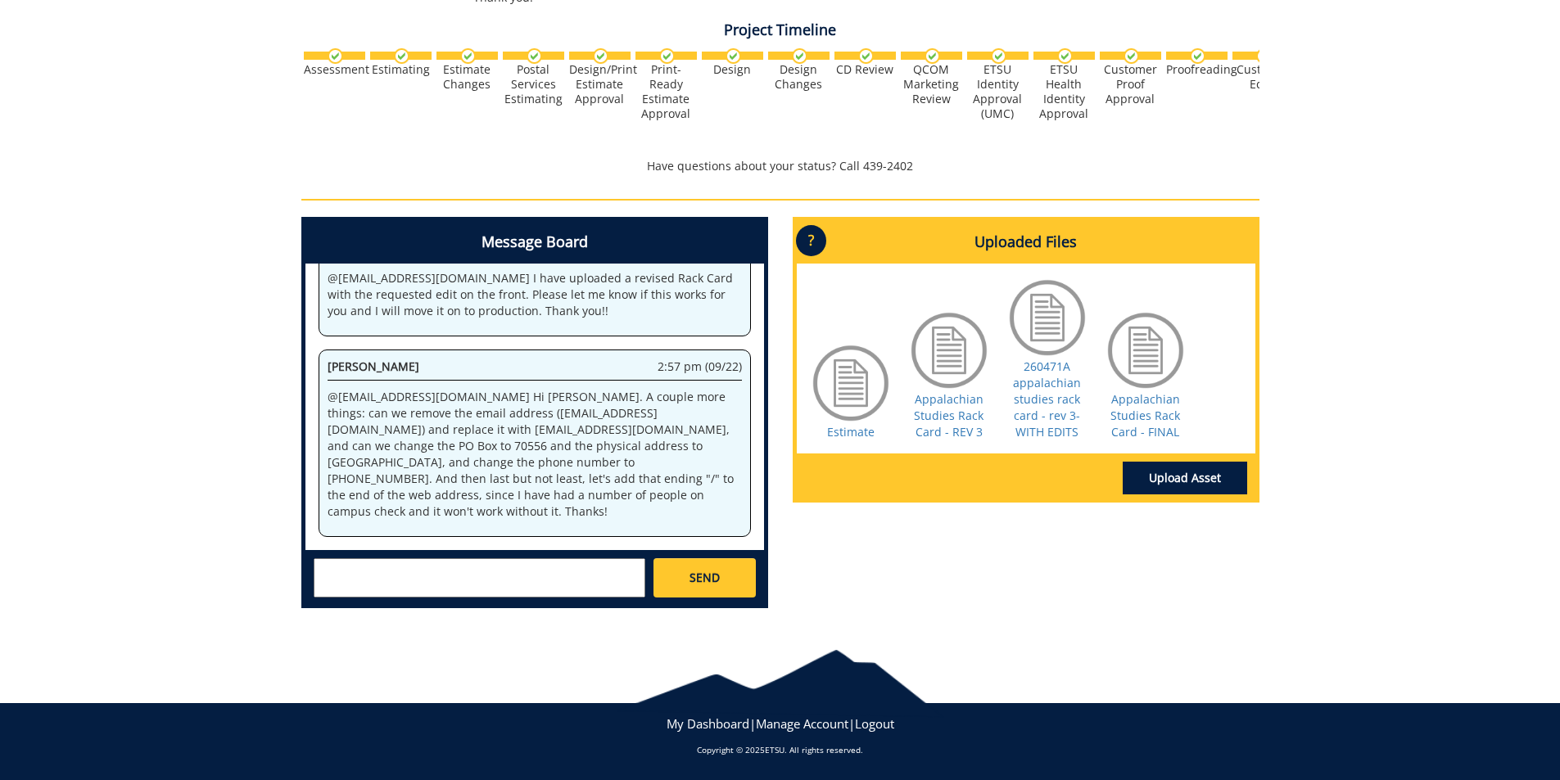
click at [414, 558] on div "Christopher Talbert ctalbert@stellarstudios.com Steve Schultz sschultz@stellars…" at bounding box center [534, 577] width 459 height 54
click at [412, 572] on textarea at bounding box center [480, 577] width 332 height 39
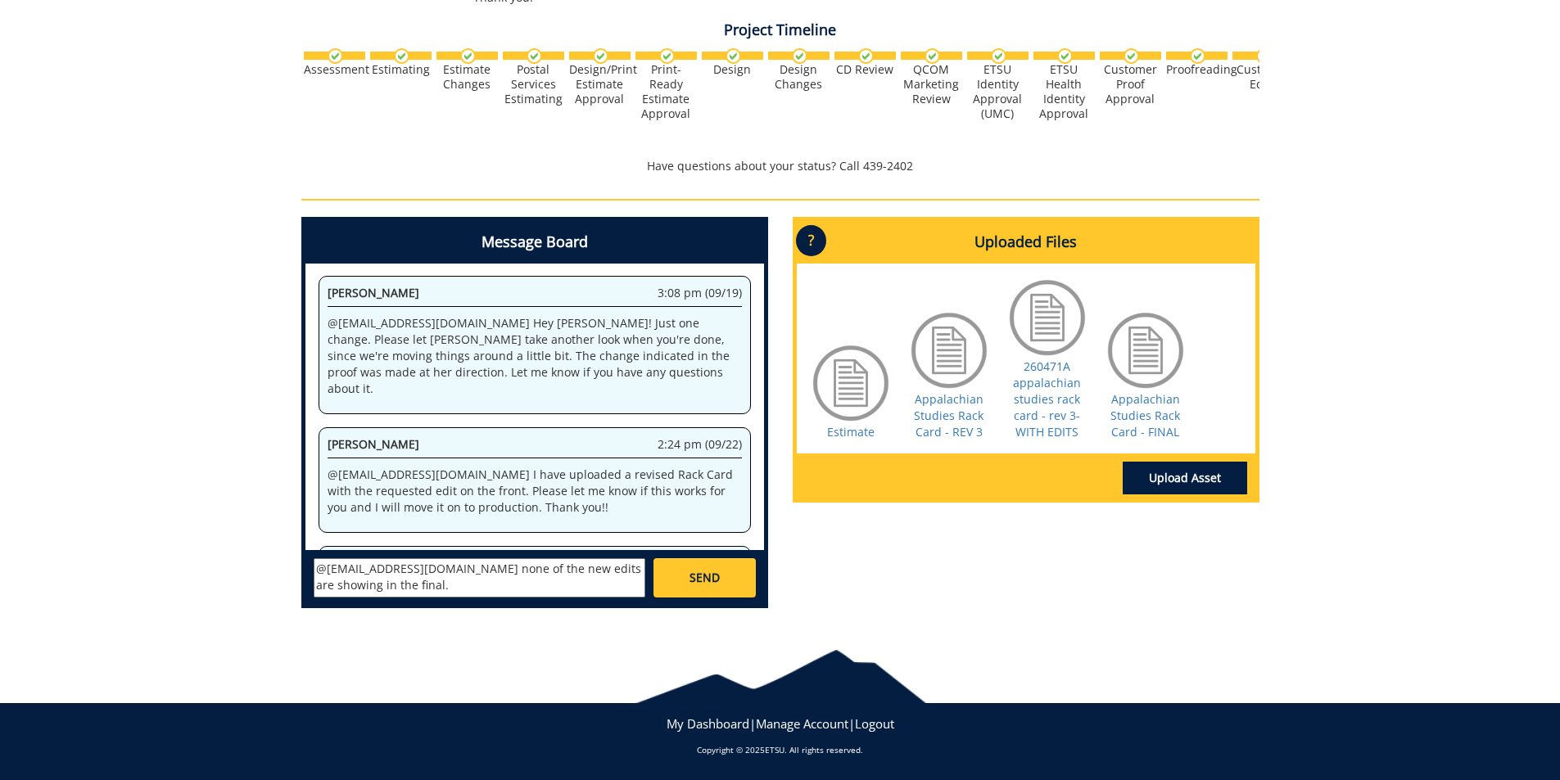
type textarea "@aresam@etsu.edu none of the new edits are showing in the final."
click at [709, 568] on link "SEND" at bounding box center [704, 577] width 102 height 39
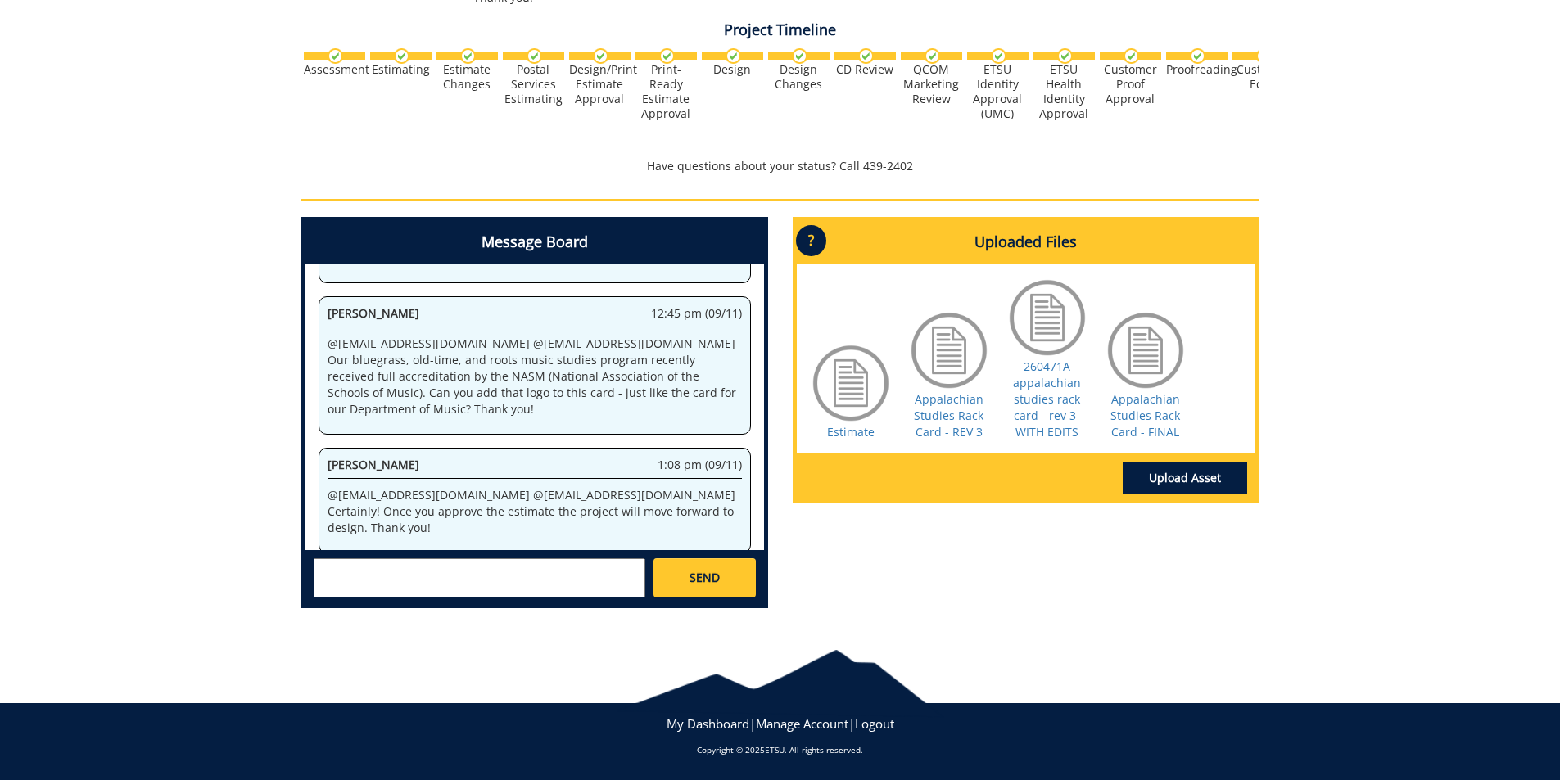
scroll to position [43917, 0]
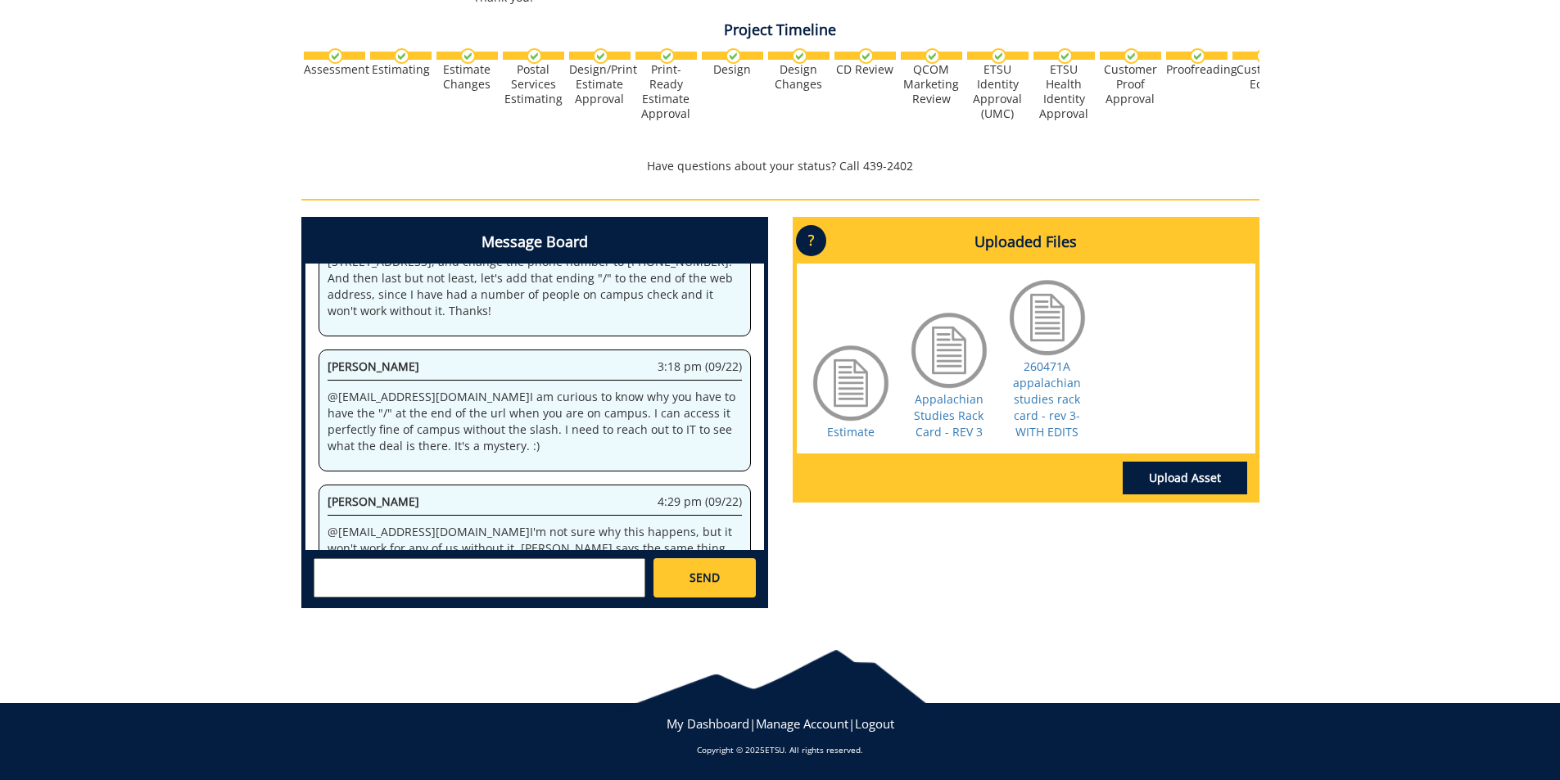
scroll to position [1639, 0]
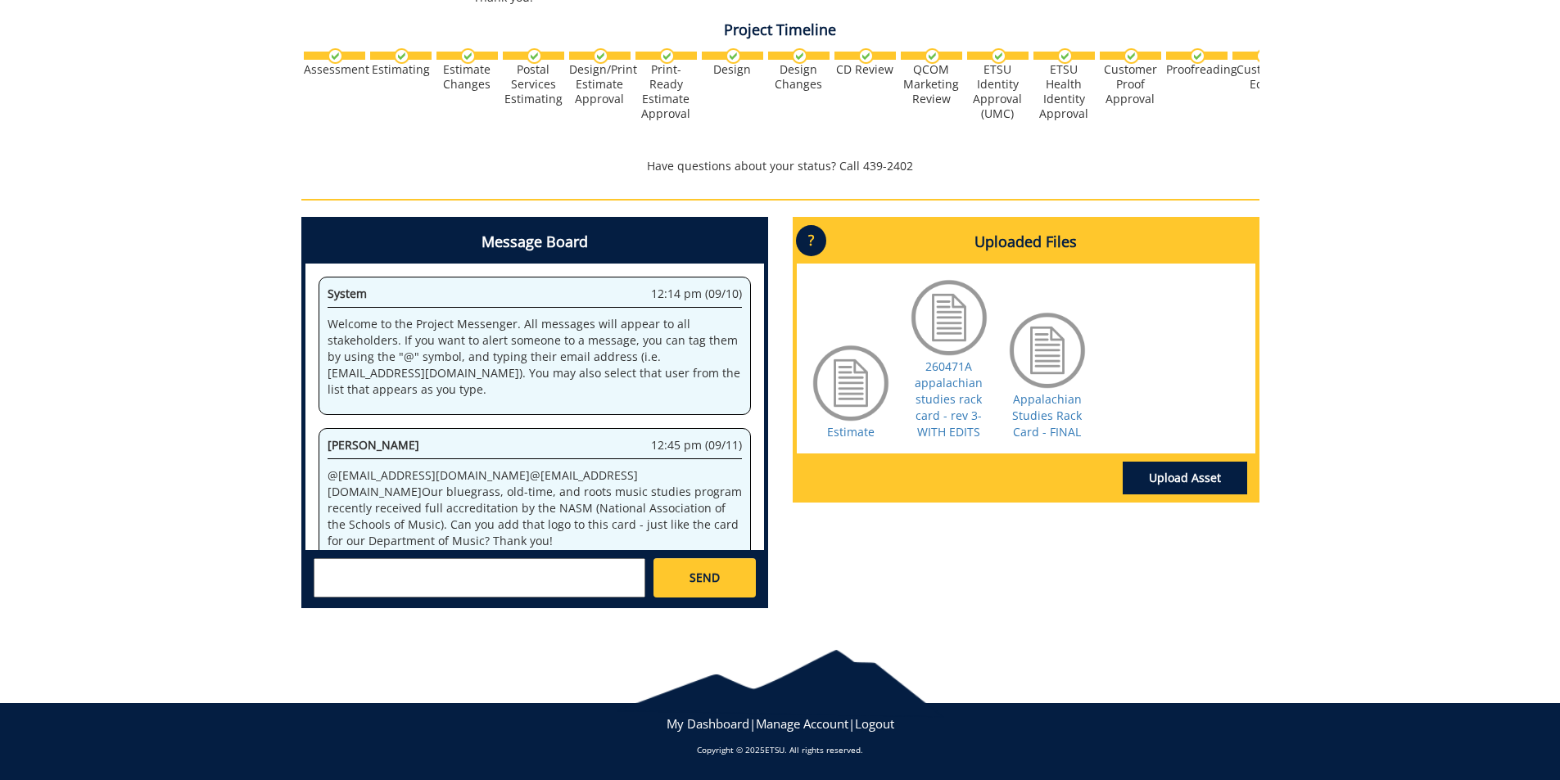
scroll to position [1966, 0]
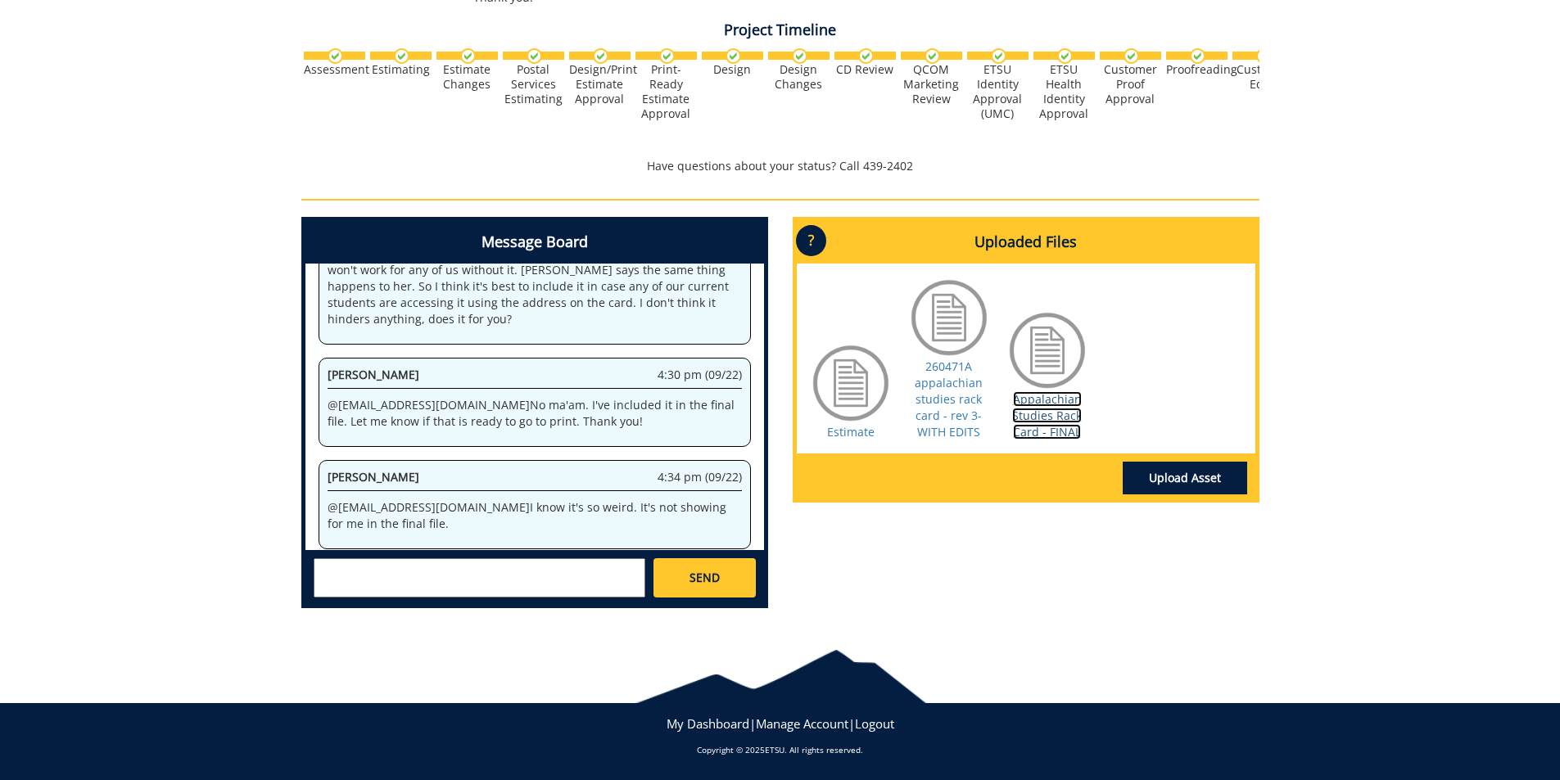
click at [1064, 409] on link "Appalachian Studies Rack Card - FINAL" at bounding box center [1047, 415] width 70 height 48
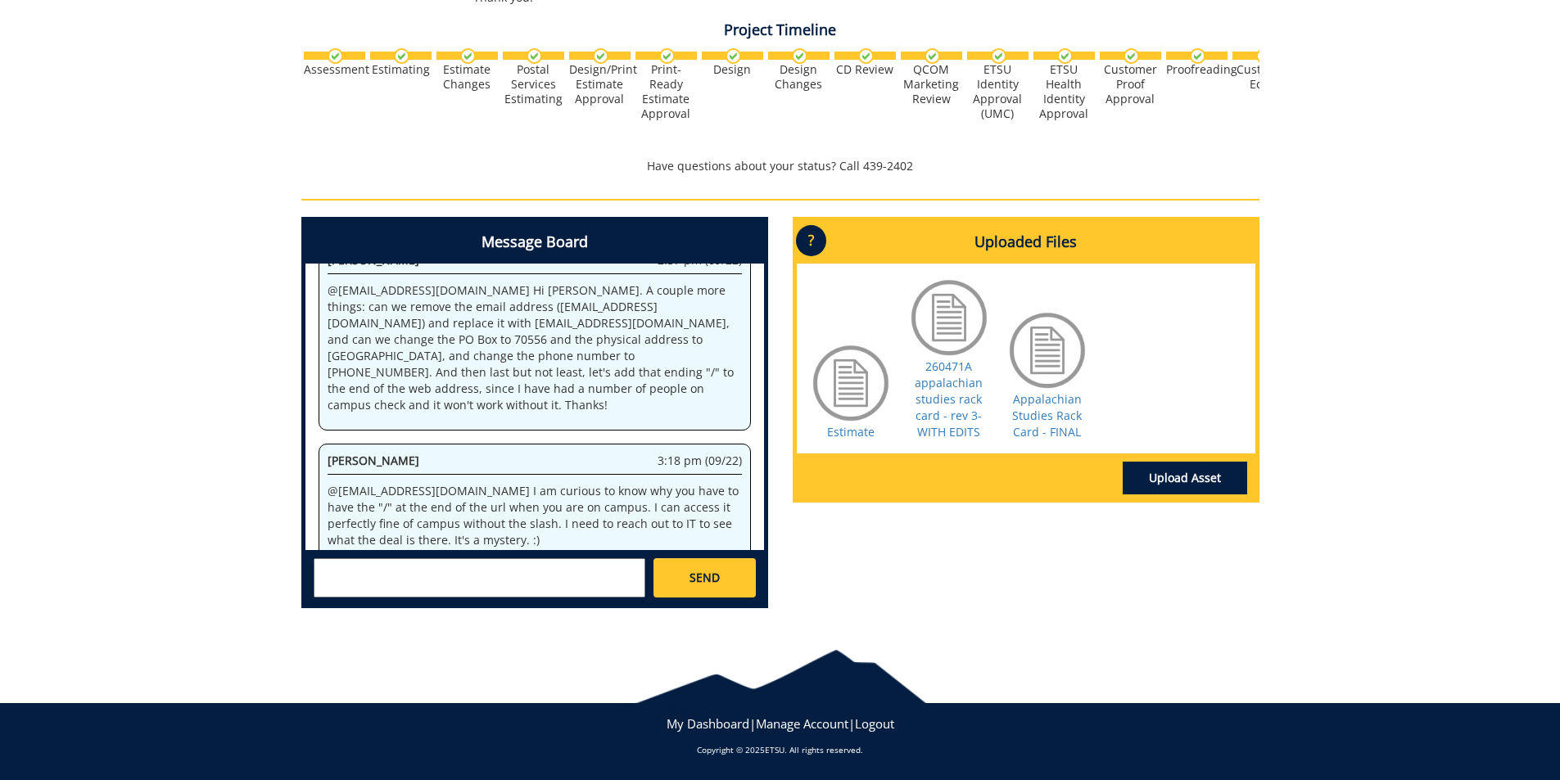
click at [488, 574] on textarea at bounding box center [480, 577] width 332 height 39
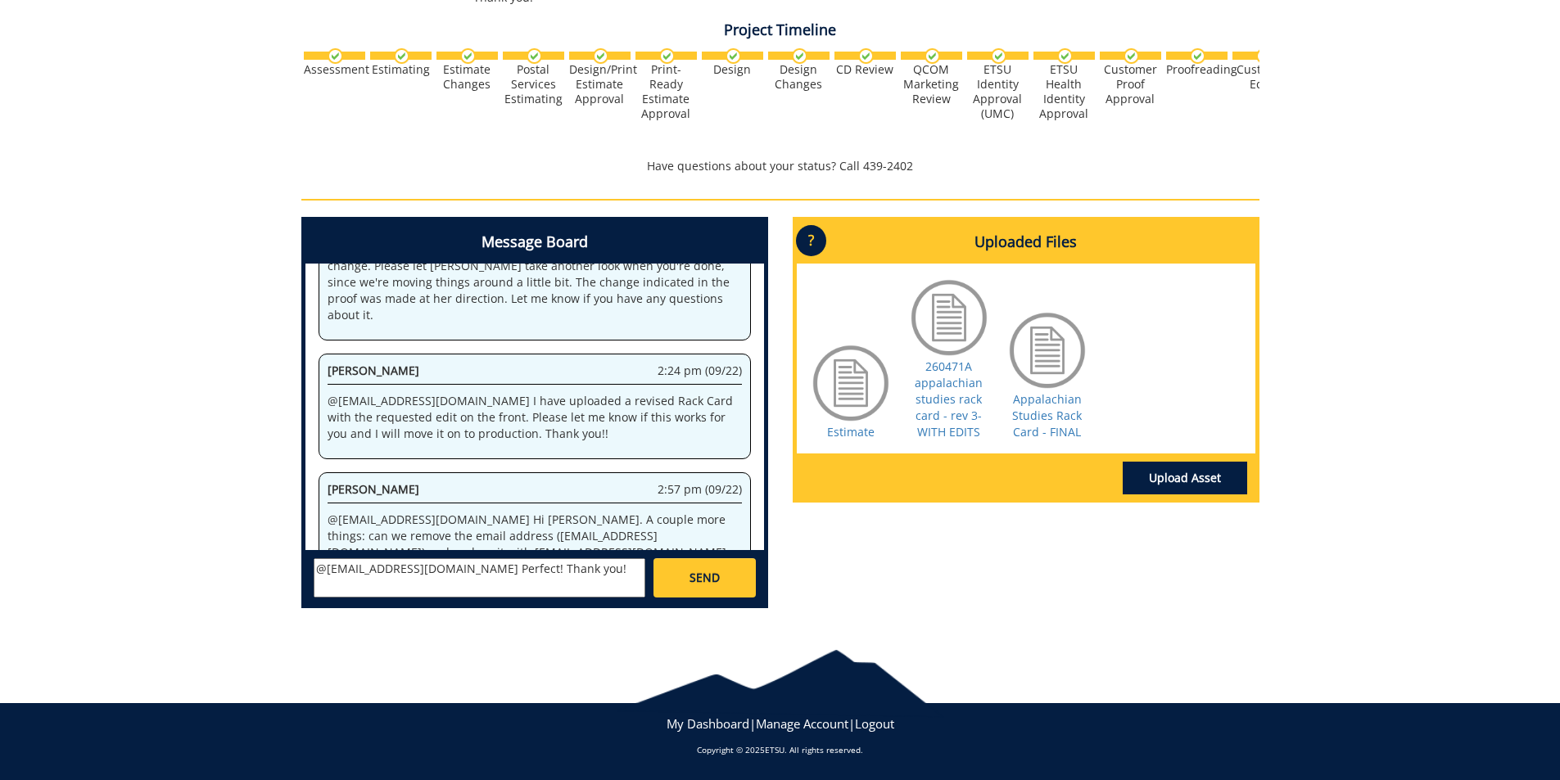
type textarea "@aresam@etsu.edu Perfect! Thank you!"
click at [696, 587] on link "SEND" at bounding box center [704, 577] width 102 height 39
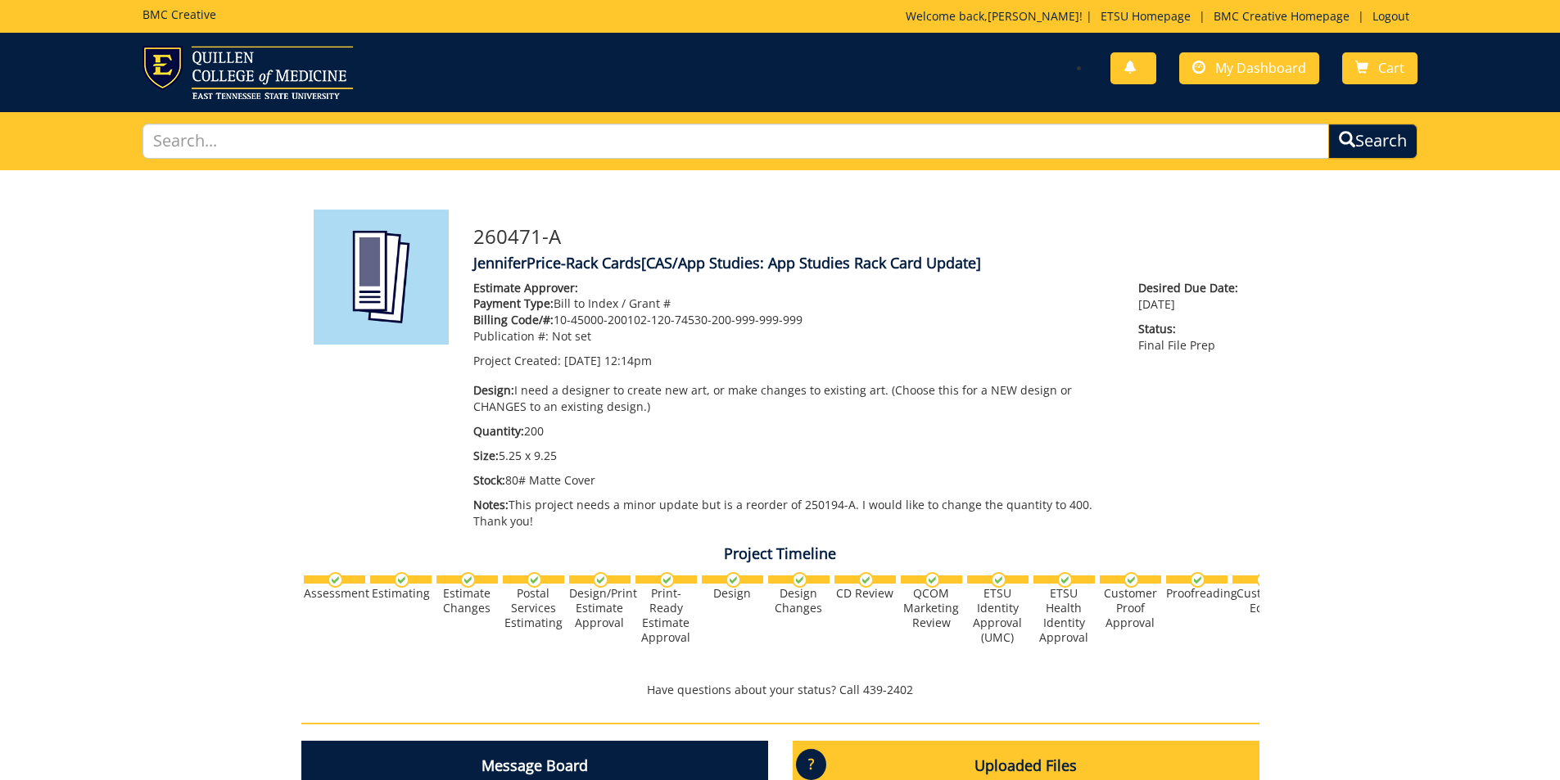
scroll to position [23326, 0]
click at [1223, 72] on span "My Dashboard" at bounding box center [1260, 68] width 91 height 18
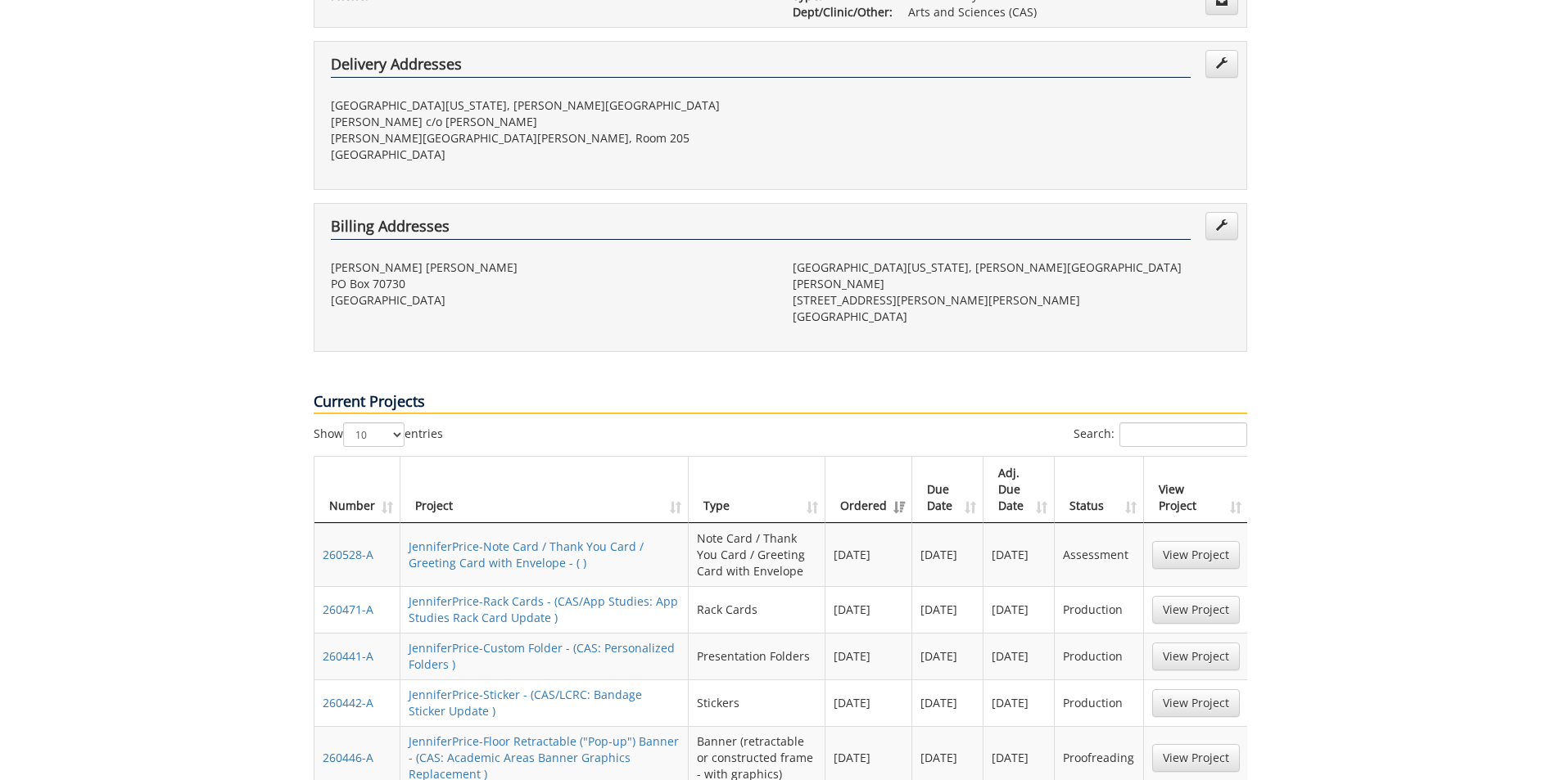
scroll to position [655, 0]
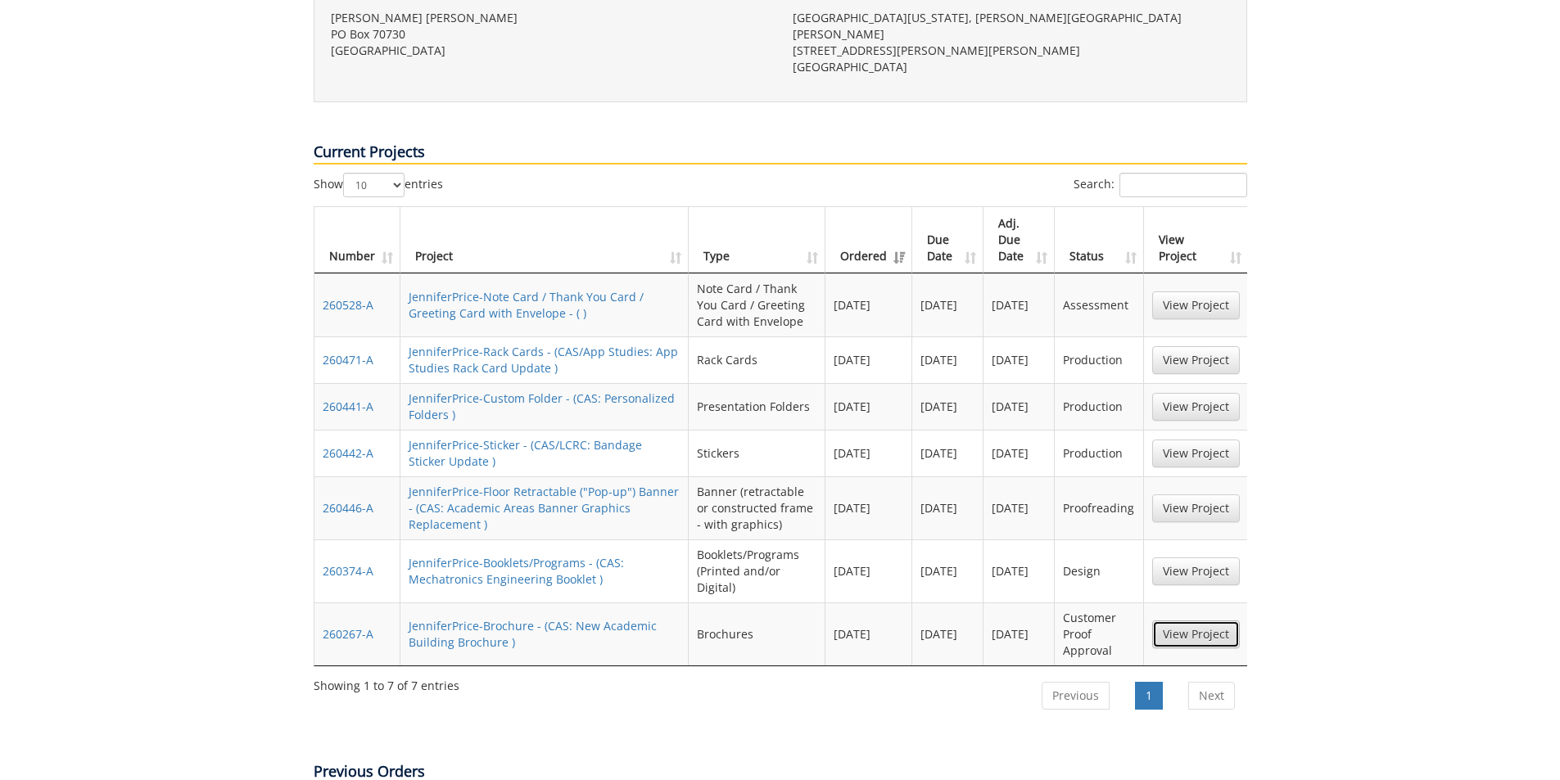
click at [1222, 621] on link "View Project" at bounding box center [1196, 635] width 88 height 28
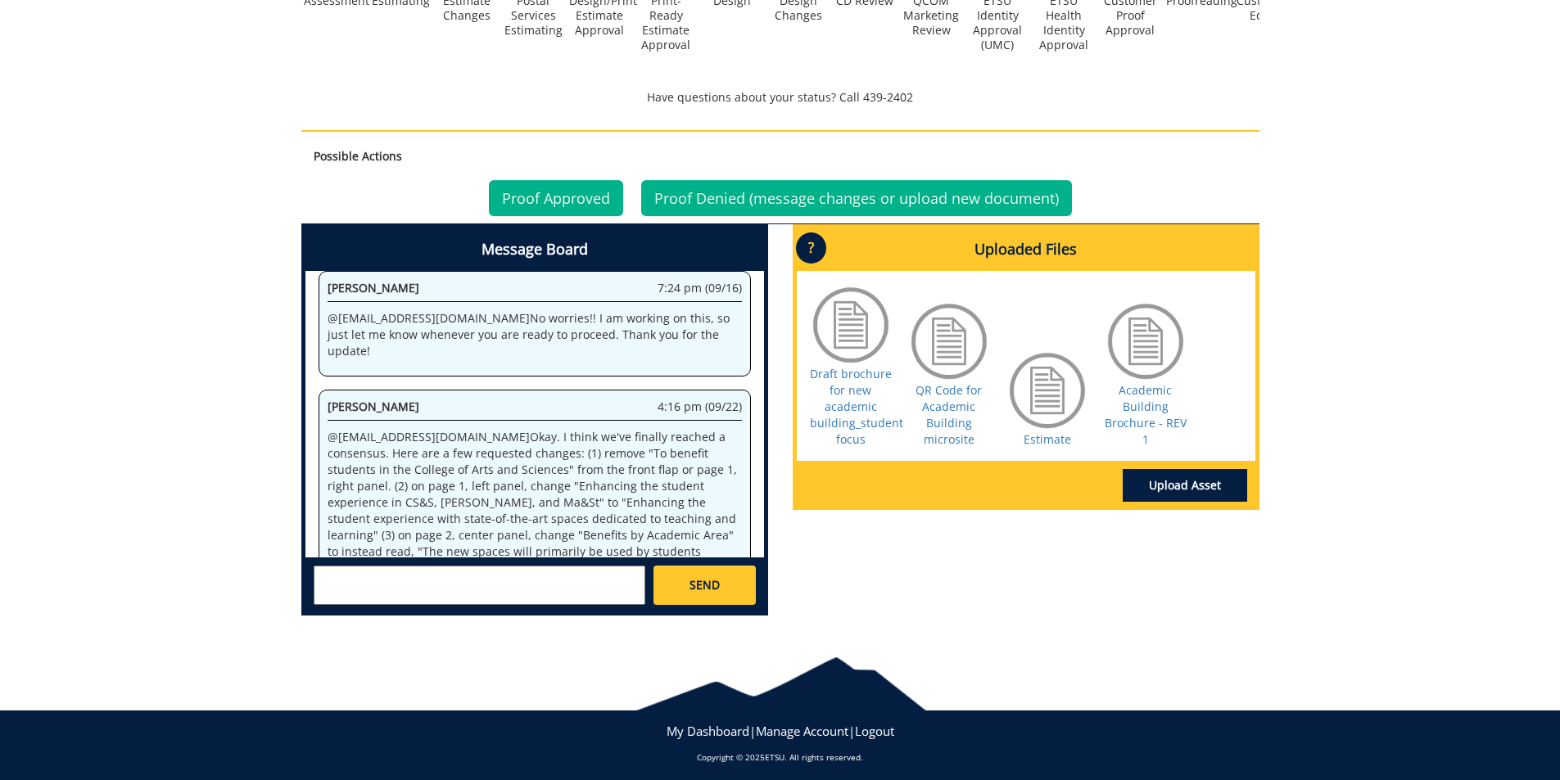
scroll to position [584, 0]
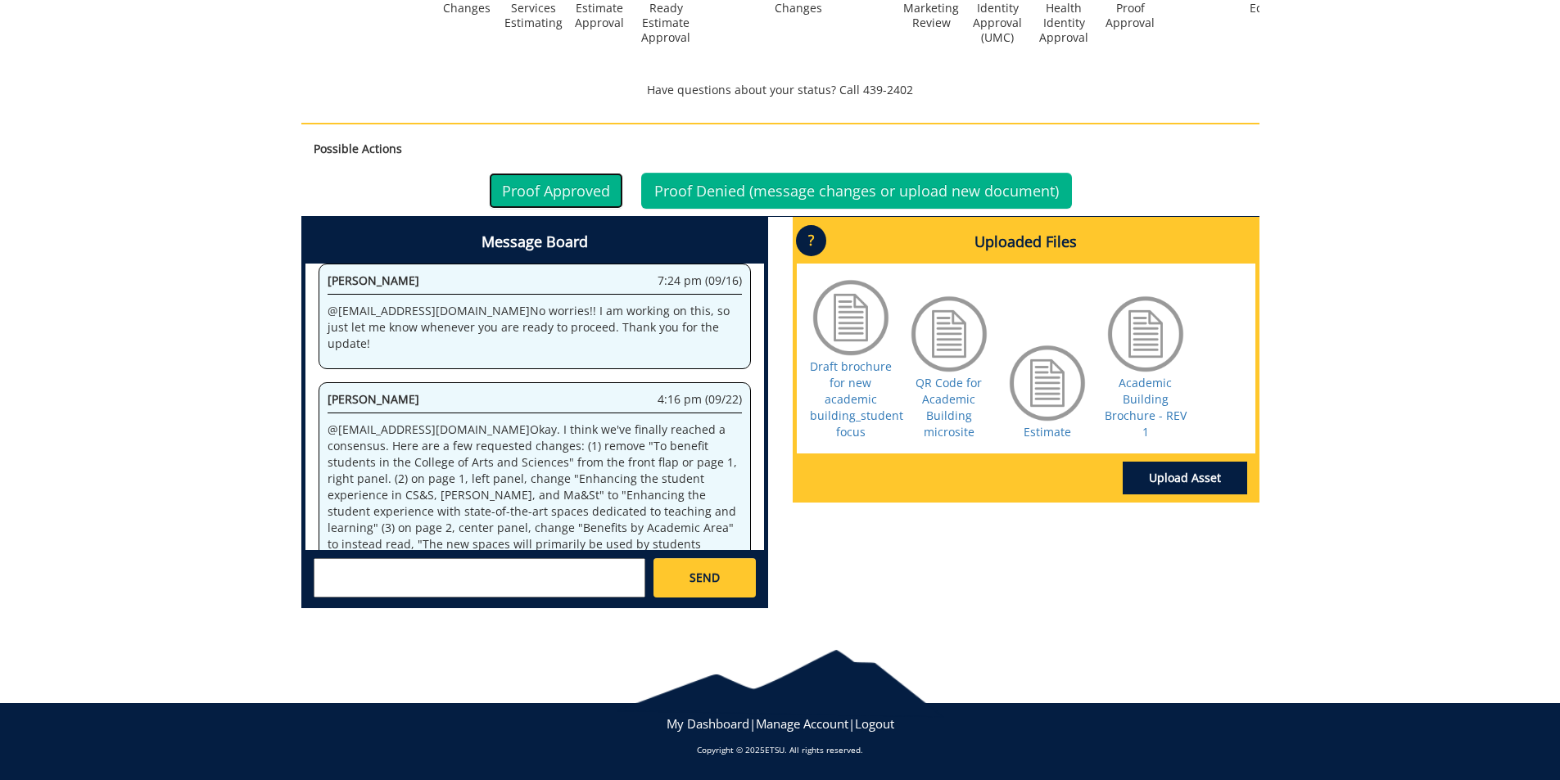
click at [558, 194] on link "Proof Approved" at bounding box center [556, 191] width 134 height 36
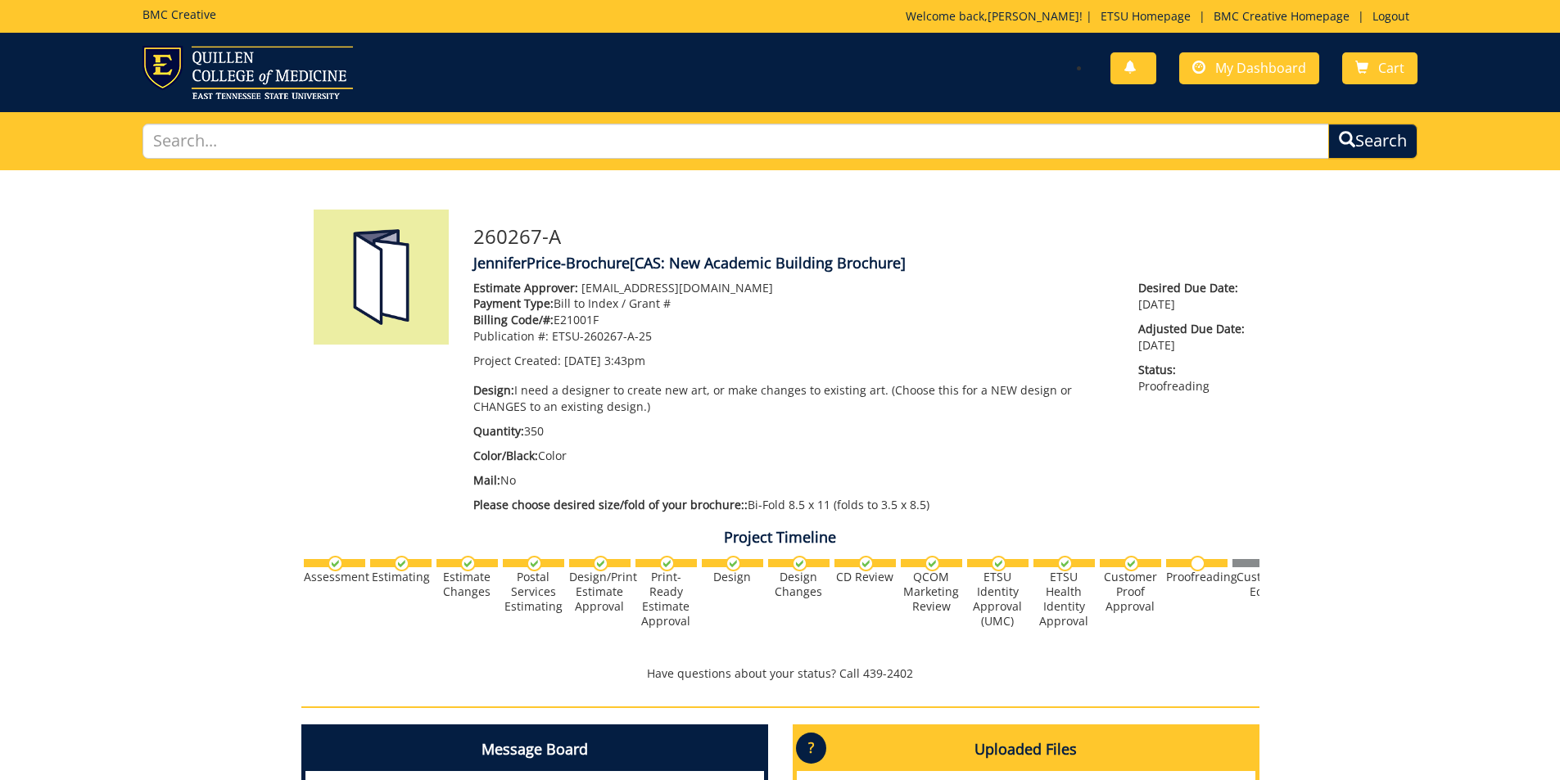
scroll to position [1041, 0]
